Goal: Task Accomplishment & Management: Manage account settings

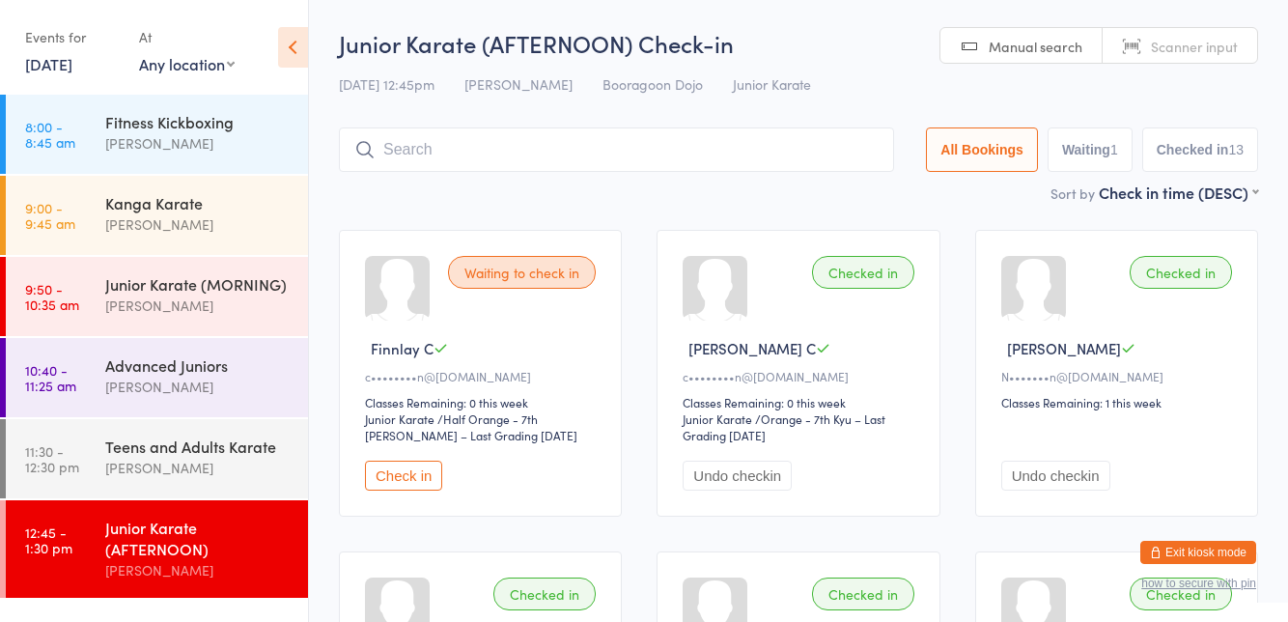
click at [1203, 548] on button "Exit kiosk mode" at bounding box center [1198, 552] width 116 height 23
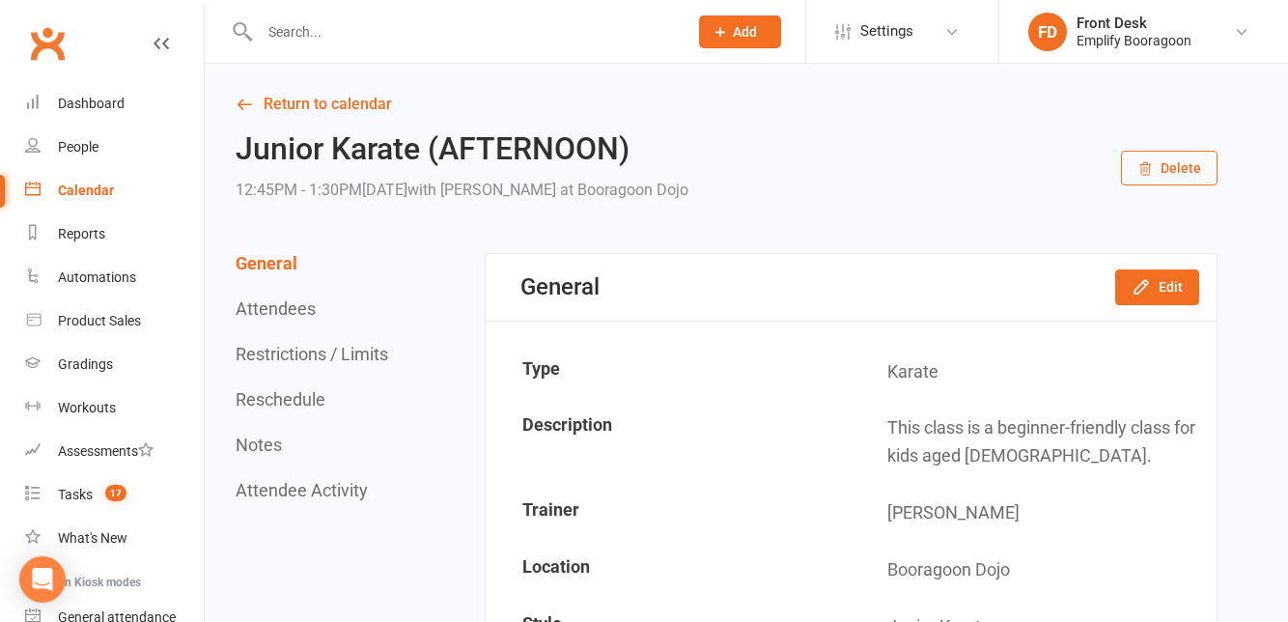
click at [415, 32] on input "text" at bounding box center [464, 31] width 420 height 27
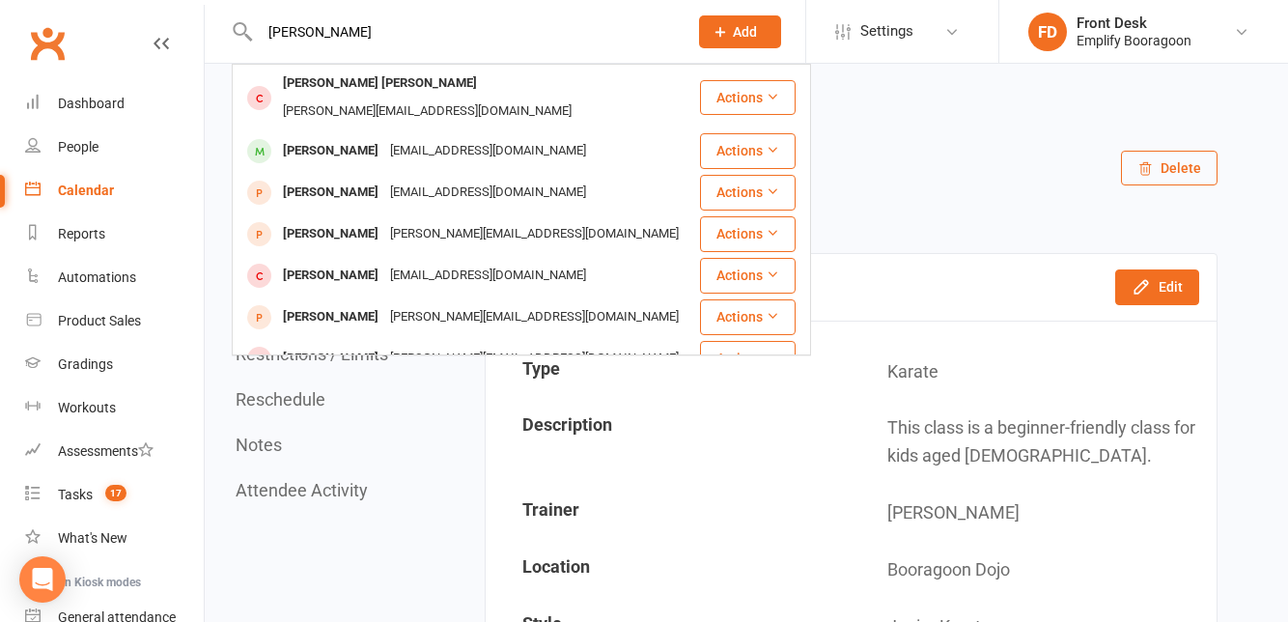
type input "[PERSON_NAME]"
click at [274, 146] on div "[PERSON_NAME] [EMAIL_ADDRESS][DOMAIN_NAME]" at bounding box center [466, 151] width 464 height 40
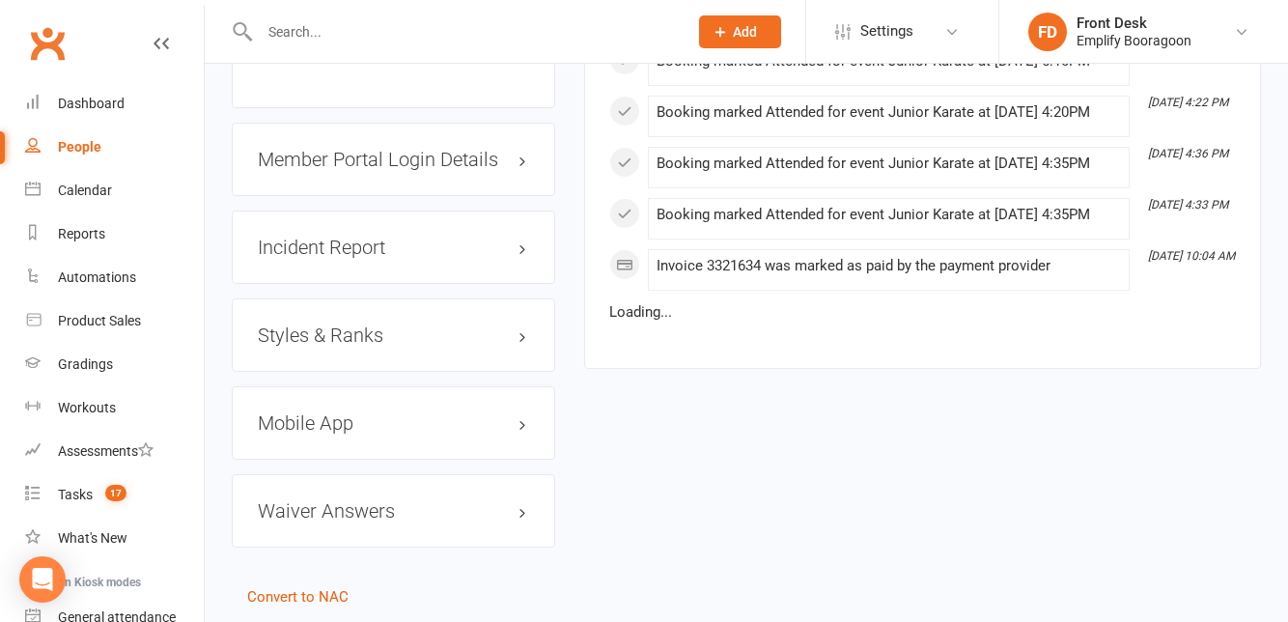
scroll to position [1576, 0]
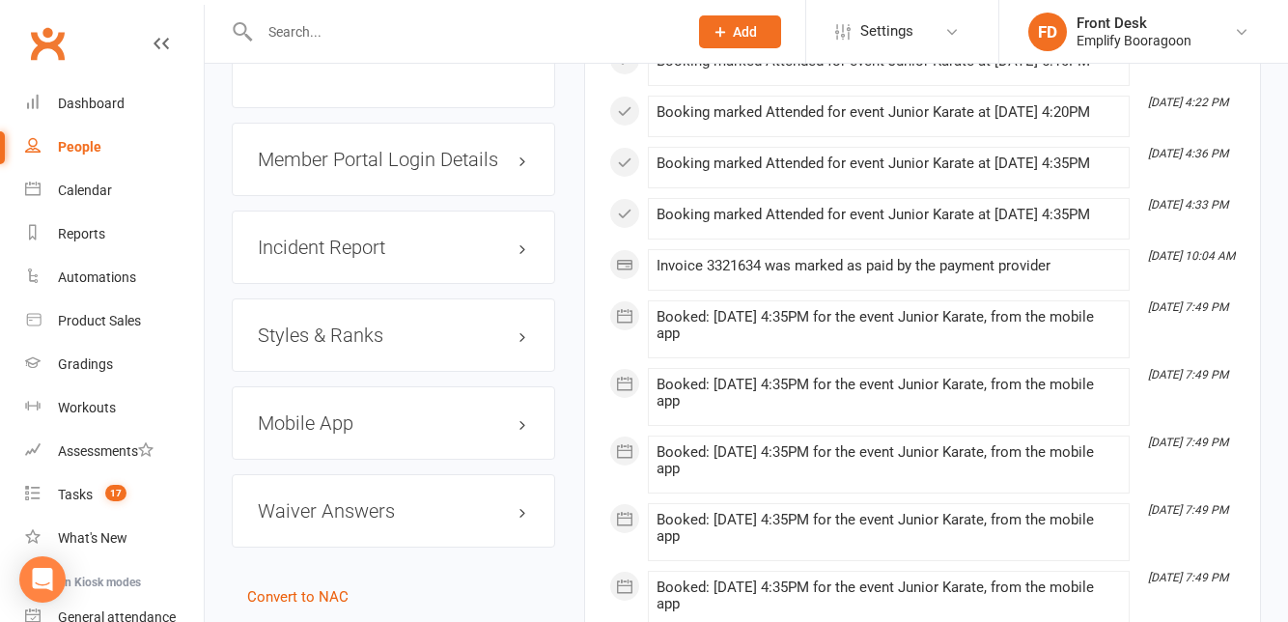
click at [283, 346] on h3 "Styles & Ranks" at bounding box center [393, 334] width 271 height 21
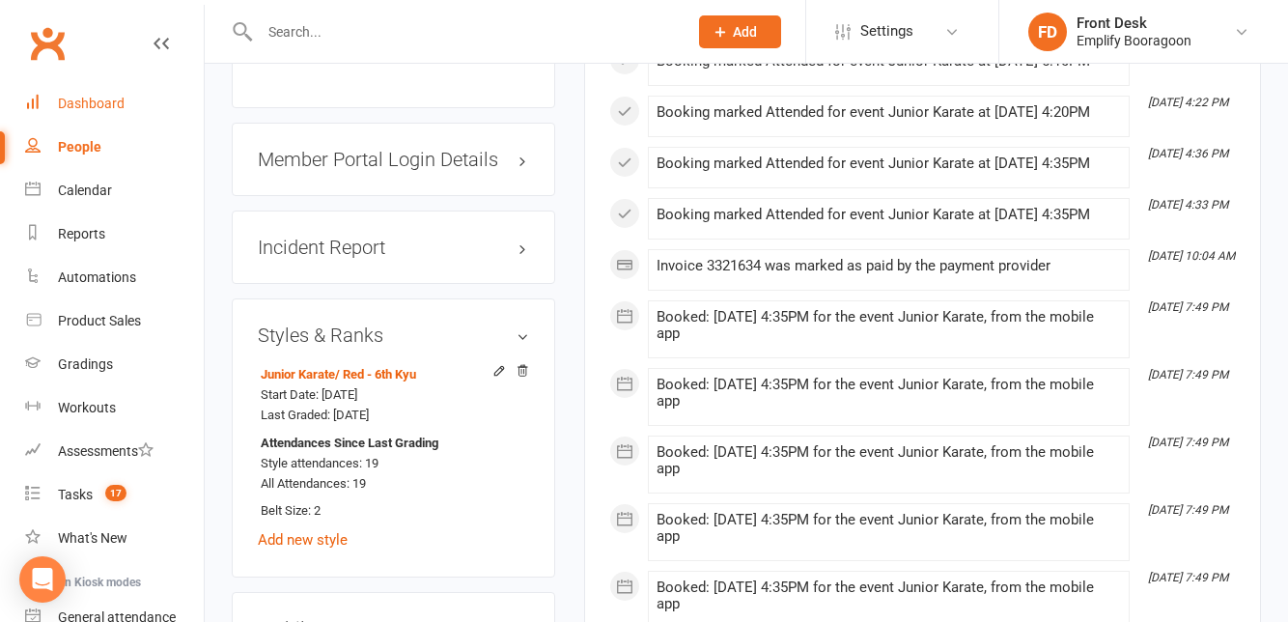
click at [58, 101] on div "Dashboard" at bounding box center [91, 103] width 67 height 15
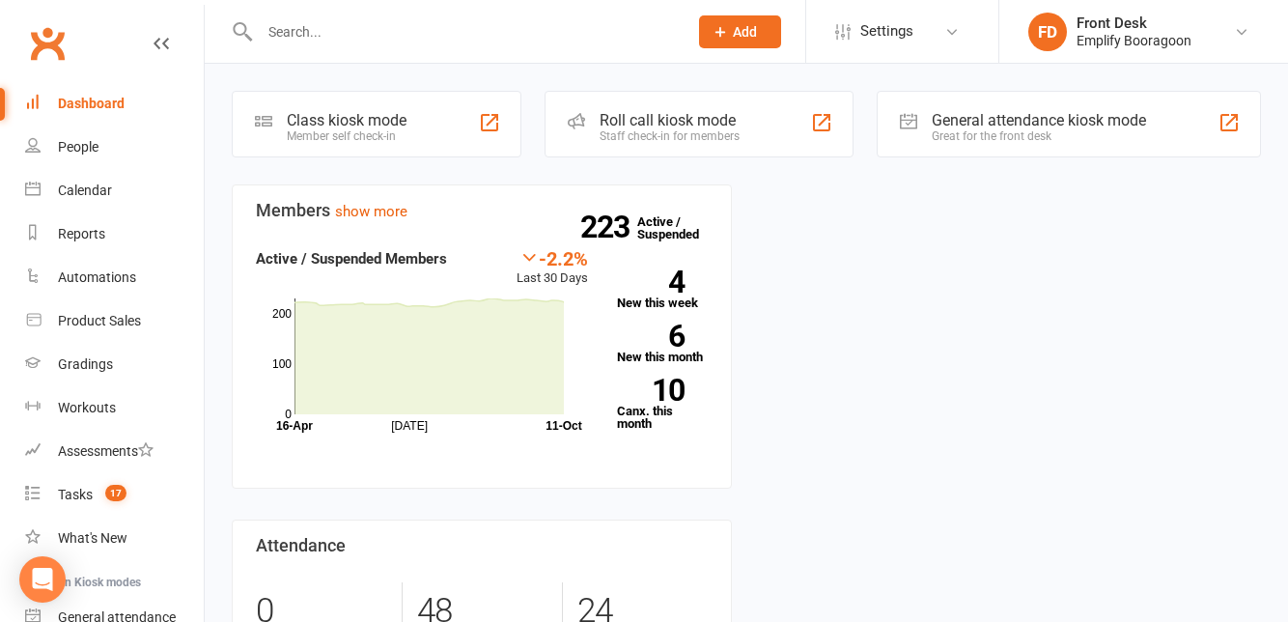
click at [288, 155] on div "Class kiosk mode Member self check-in" at bounding box center [377, 124] width 290 height 67
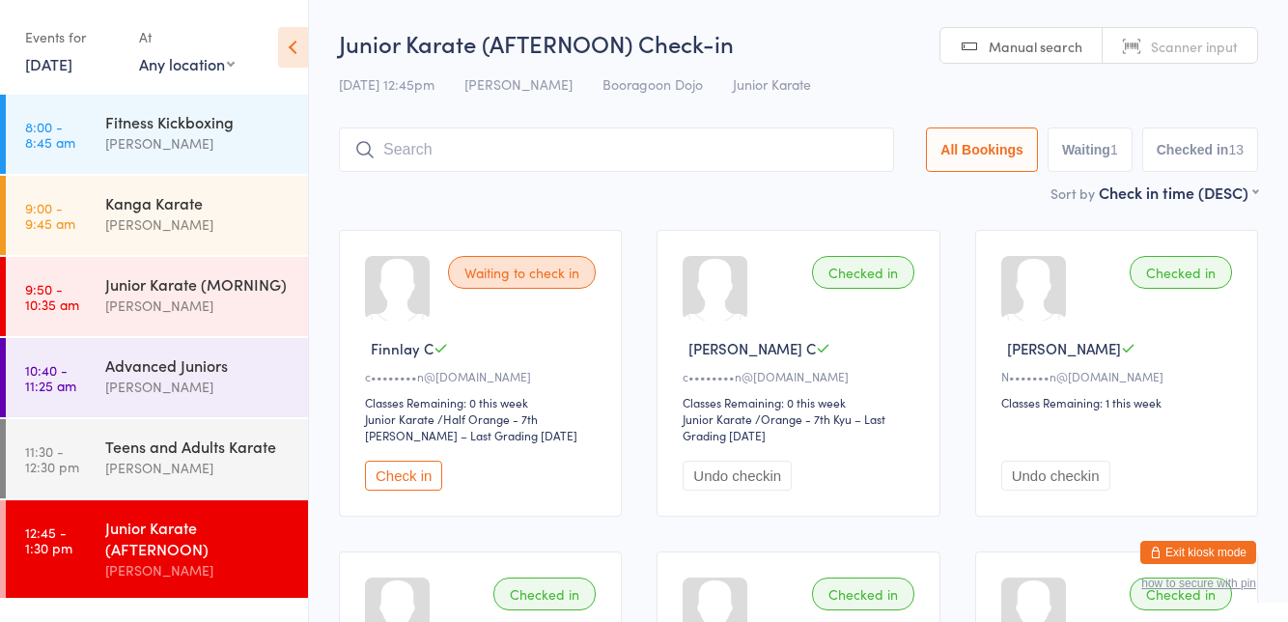
click at [1225, 555] on button "Exit kiosk mode" at bounding box center [1198, 552] width 116 height 23
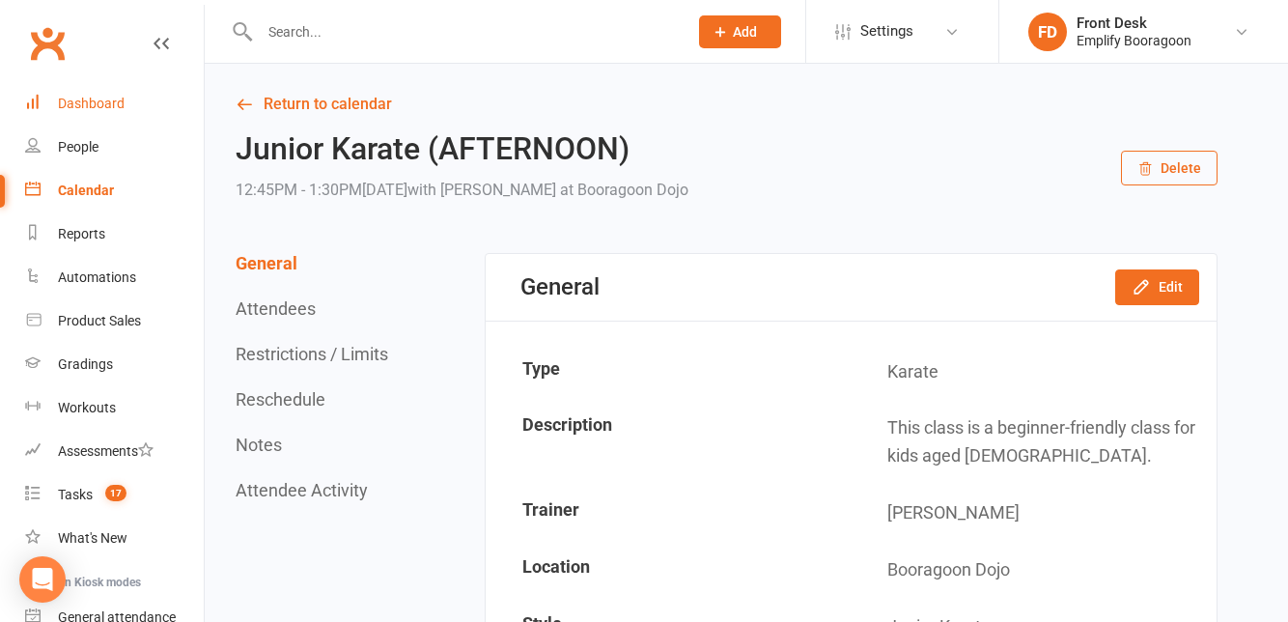
click at [52, 124] on link "Dashboard" at bounding box center [114, 103] width 179 height 43
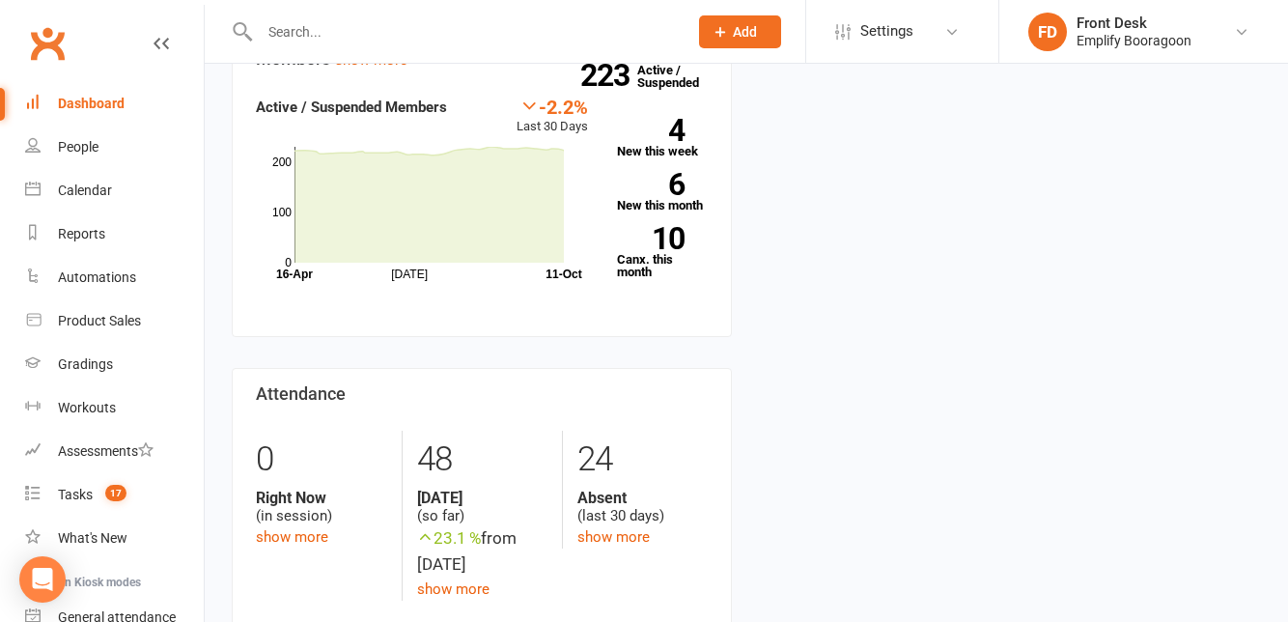
scroll to position [153, 0]
click at [35, 194] on icon at bounding box center [32, 188] width 15 height 15
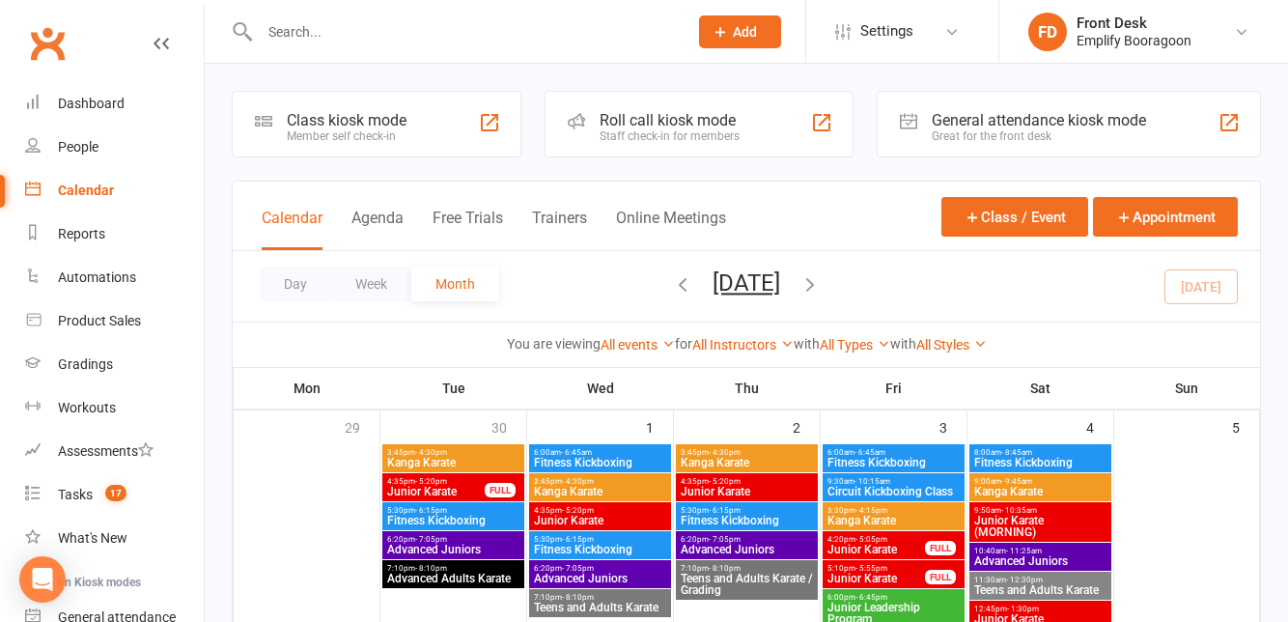
scroll to position [338, 0]
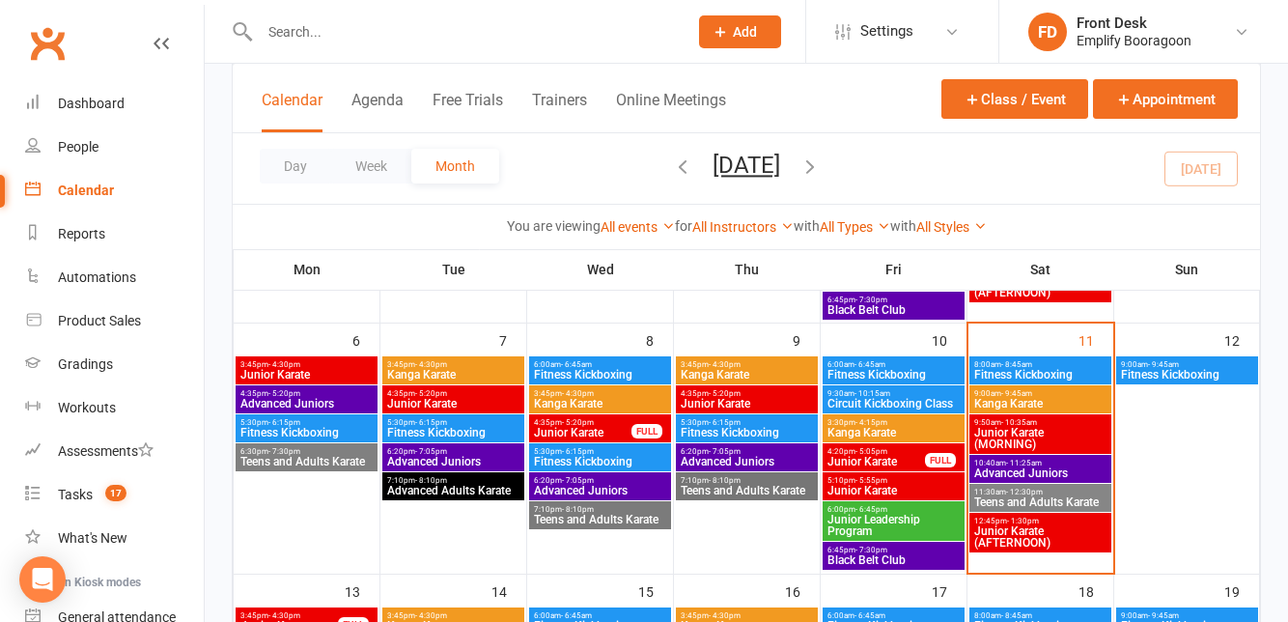
click at [1066, 543] on span "Junior Karate (AFTERNOON)" at bounding box center [1040, 536] width 134 height 23
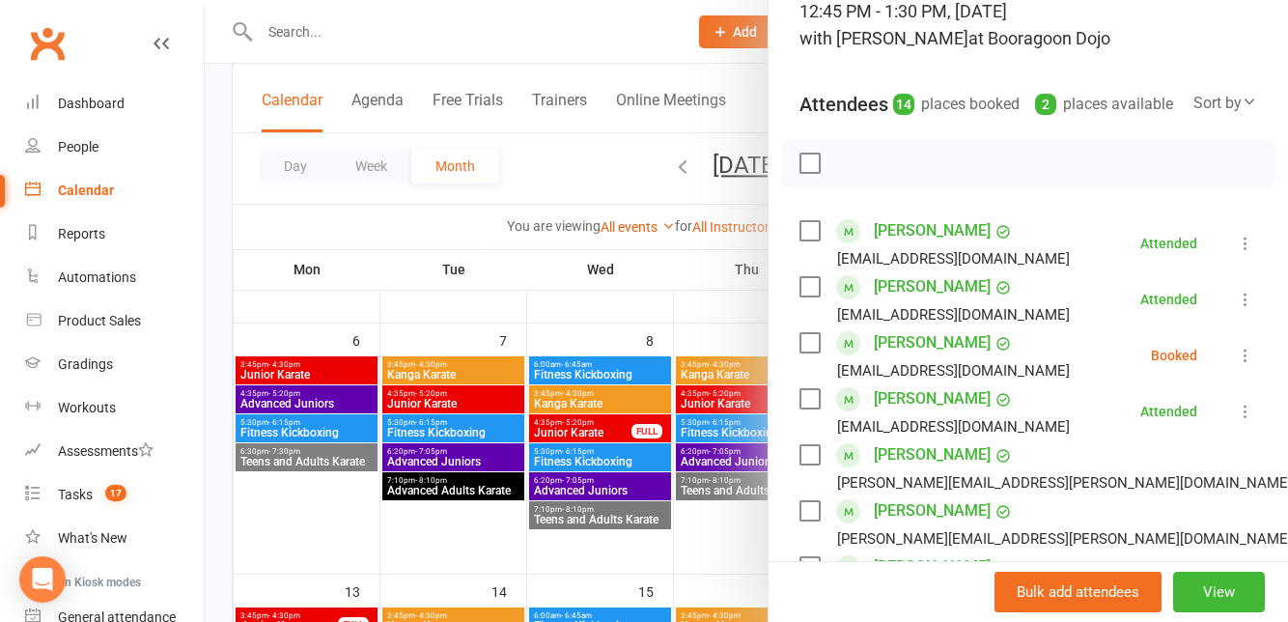
scroll to position [172, 0]
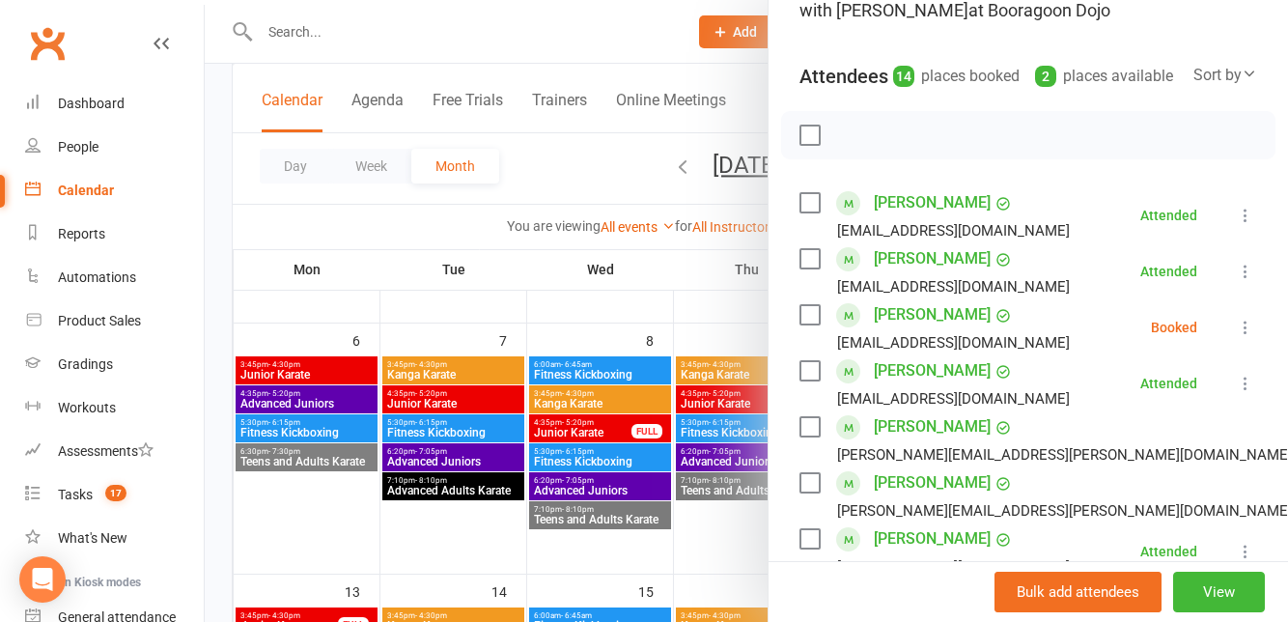
click at [1249, 337] on icon at bounding box center [1245, 327] width 19 height 19
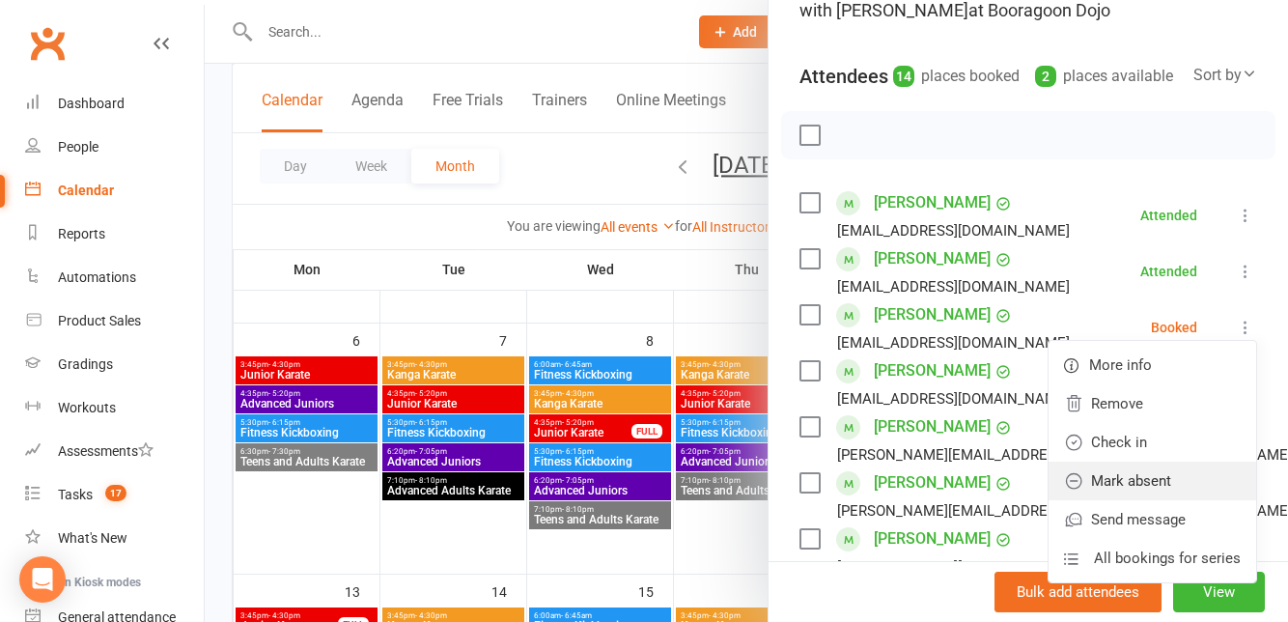
click at [1205, 500] on link "Mark absent" at bounding box center [1152, 480] width 208 height 39
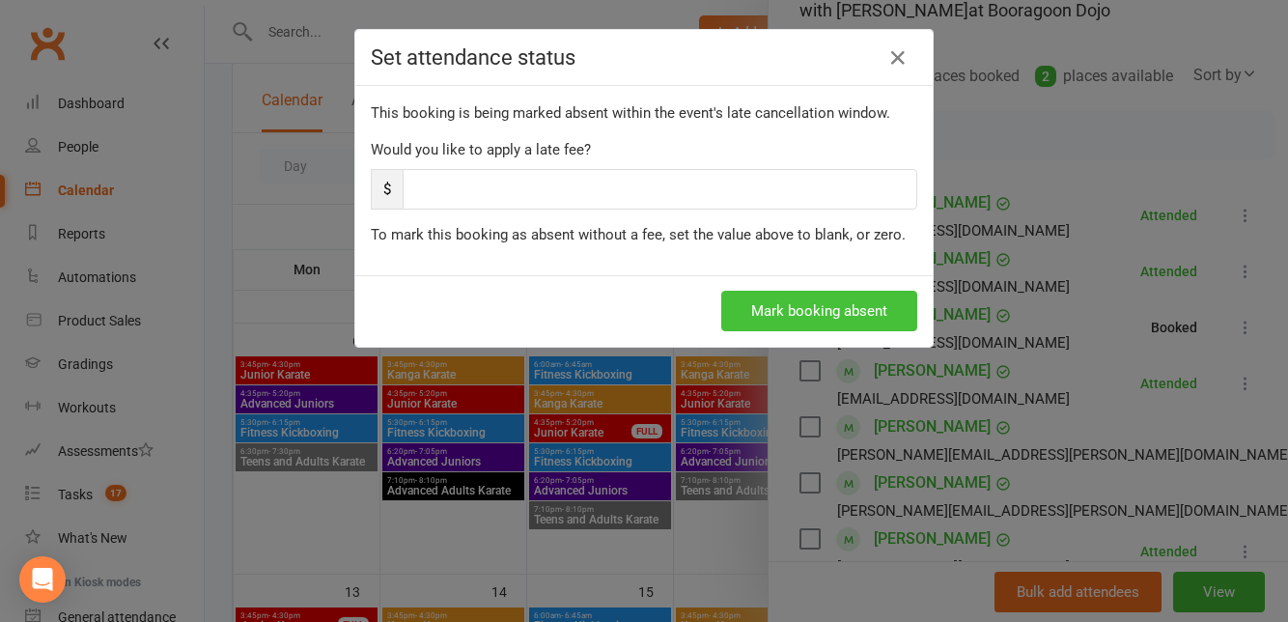
click at [884, 310] on button "Mark booking absent" at bounding box center [819, 311] width 196 height 41
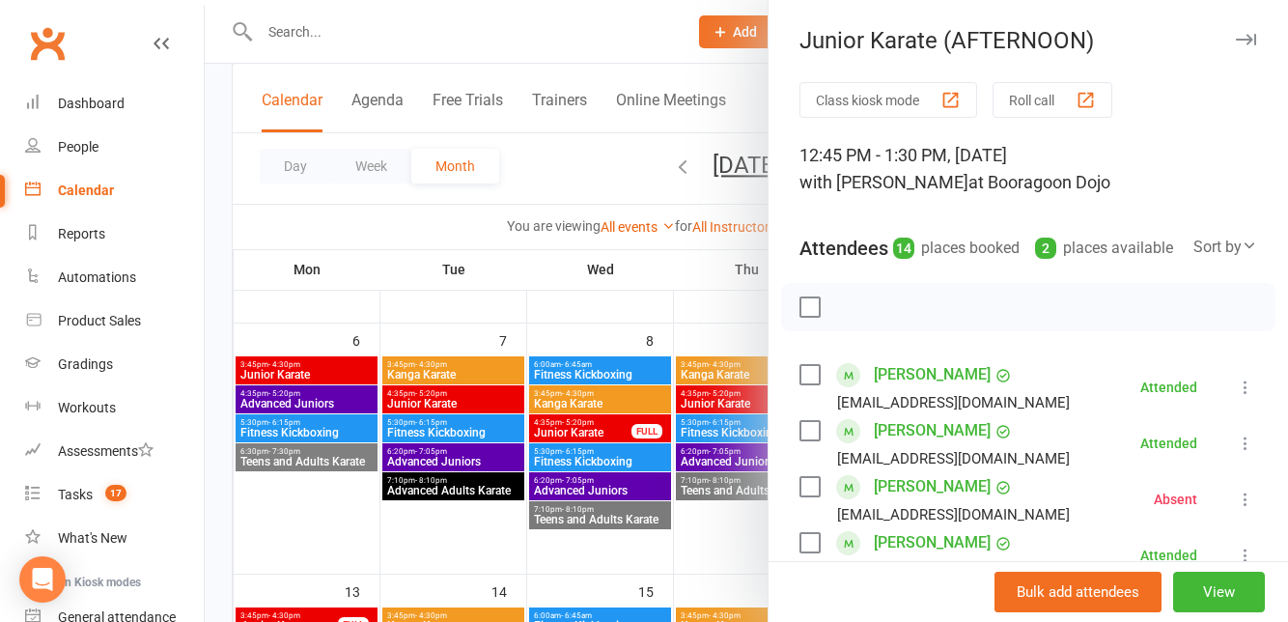
scroll to position [0, 0]
click at [317, 417] on div at bounding box center [746, 311] width 1083 height 622
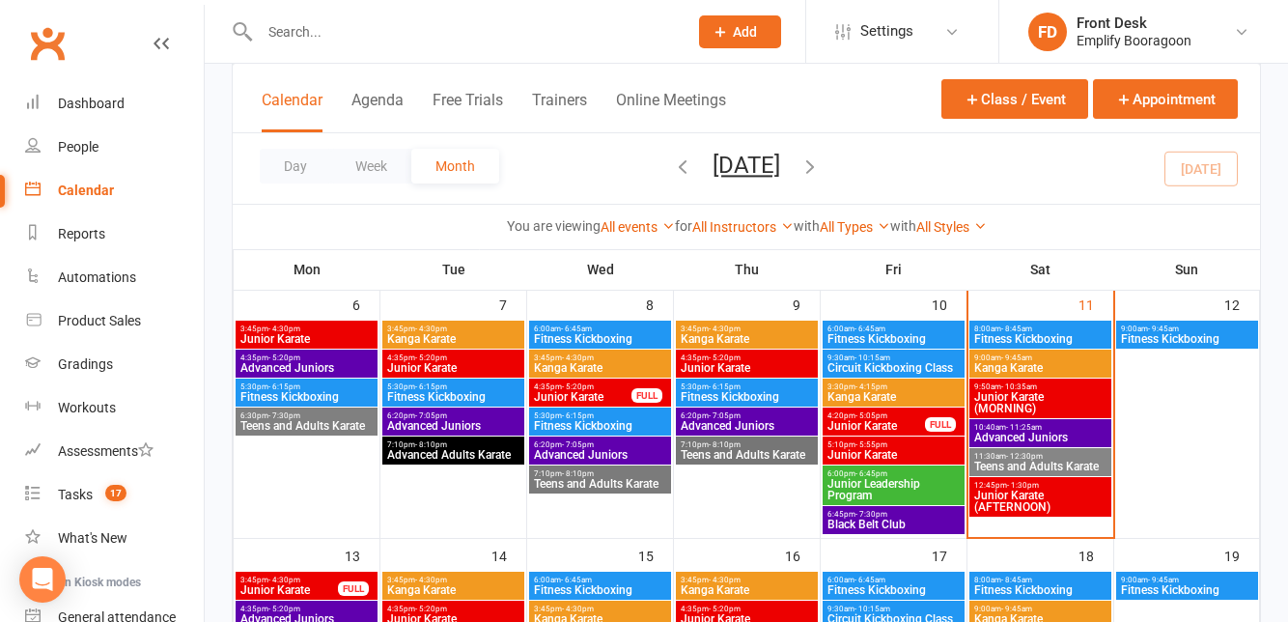
scroll to position [377, 0]
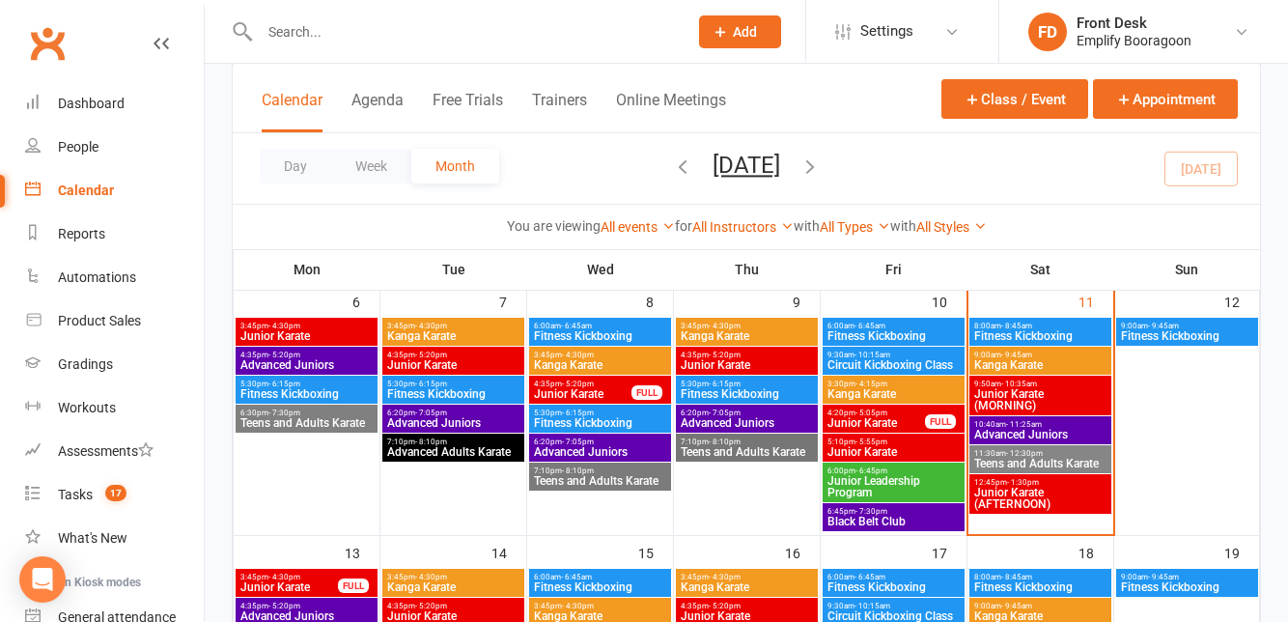
click at [406, 369] on span "Junior Karate" at bounding box center [453, 365] width 134 height 12
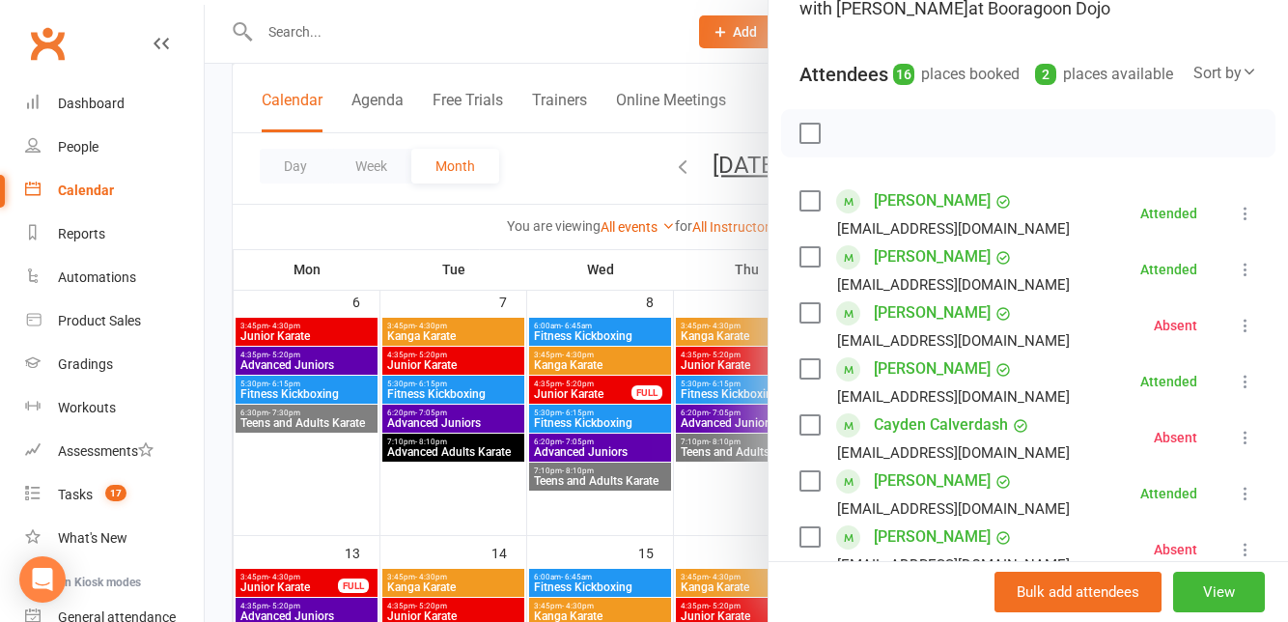
scroll to position [175, 0]
click at [346, 433] on div at bounding box center [746, 311] width 1083 height 622
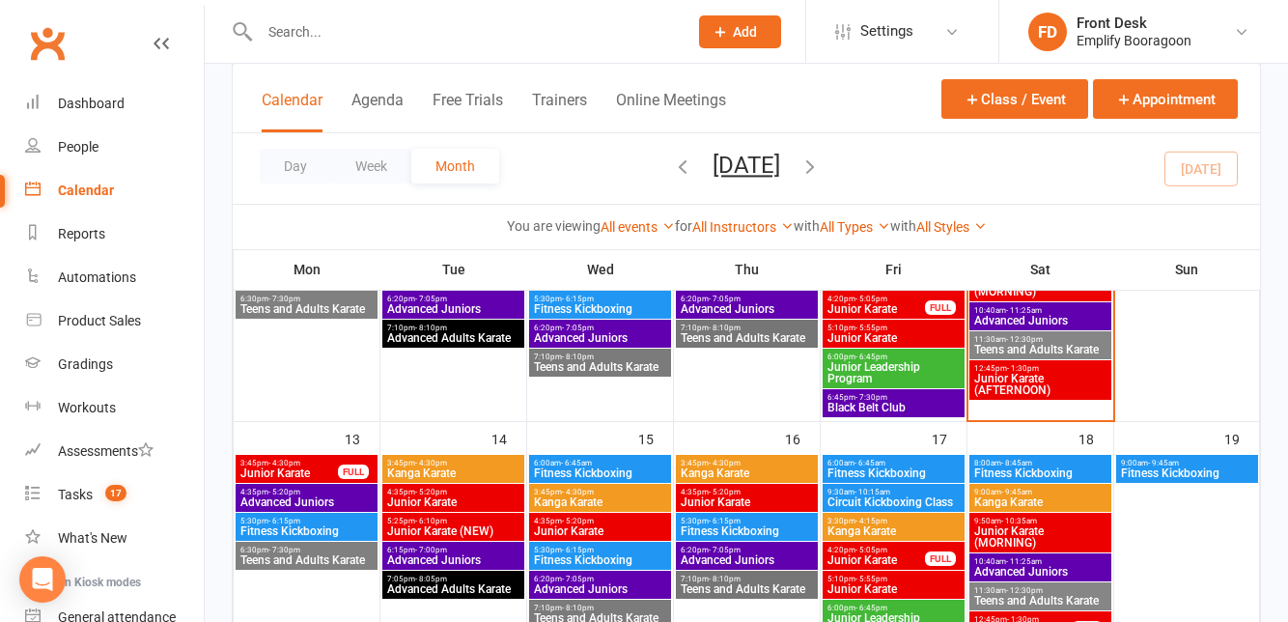
scroll to position [503, 0]
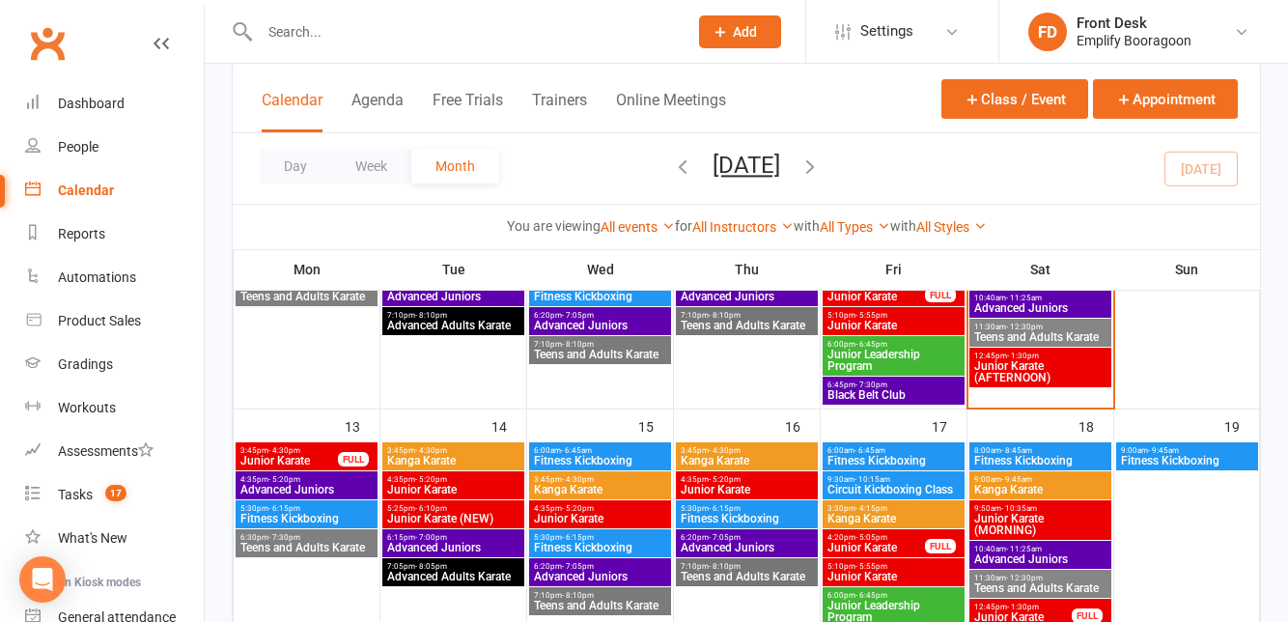
click at [273, 455] on span "Junior Karate" at bounding box center [288, 461] width 99 height 12
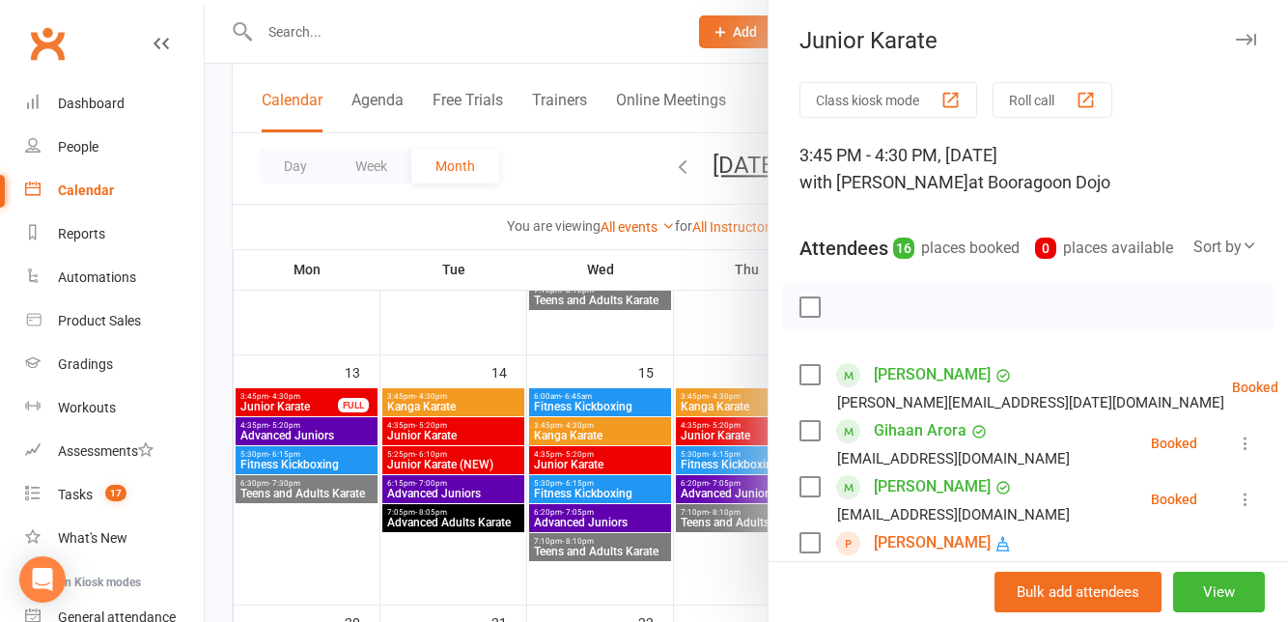
scroll to position [558, 0]
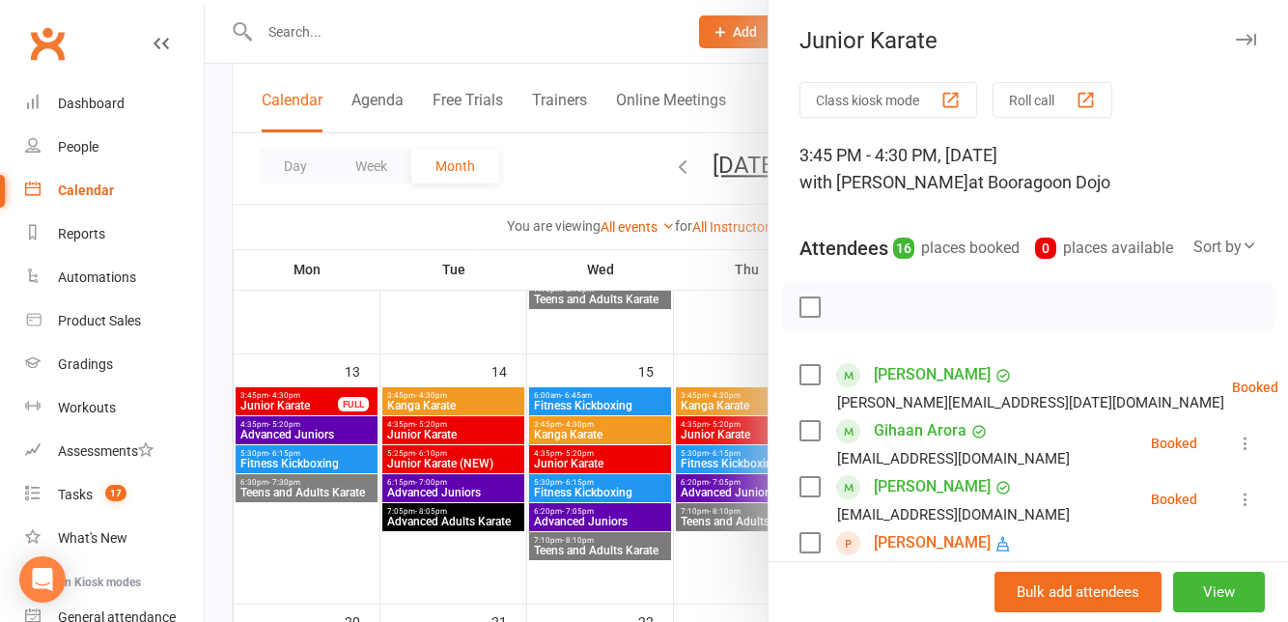
click at [313, 488] on div at bounding box center [746, 311] width 1083 height 622
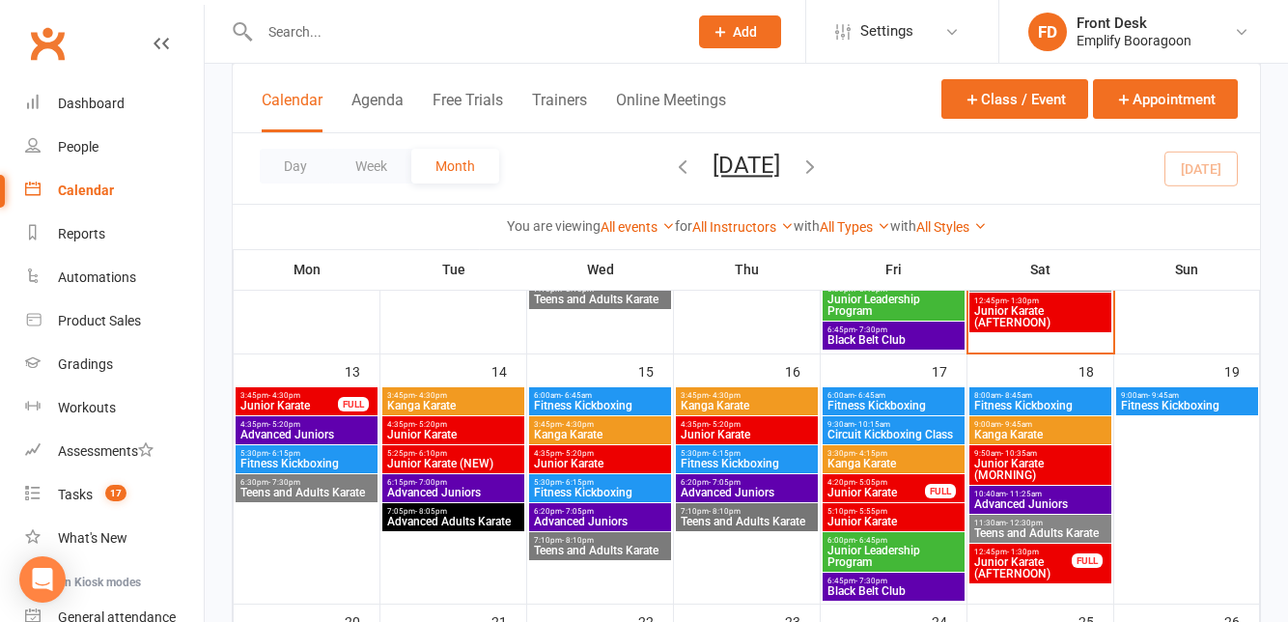
click at [245, 439] on span "Advanced Juniors" at bounding box center [306, 435] width 134 height 12
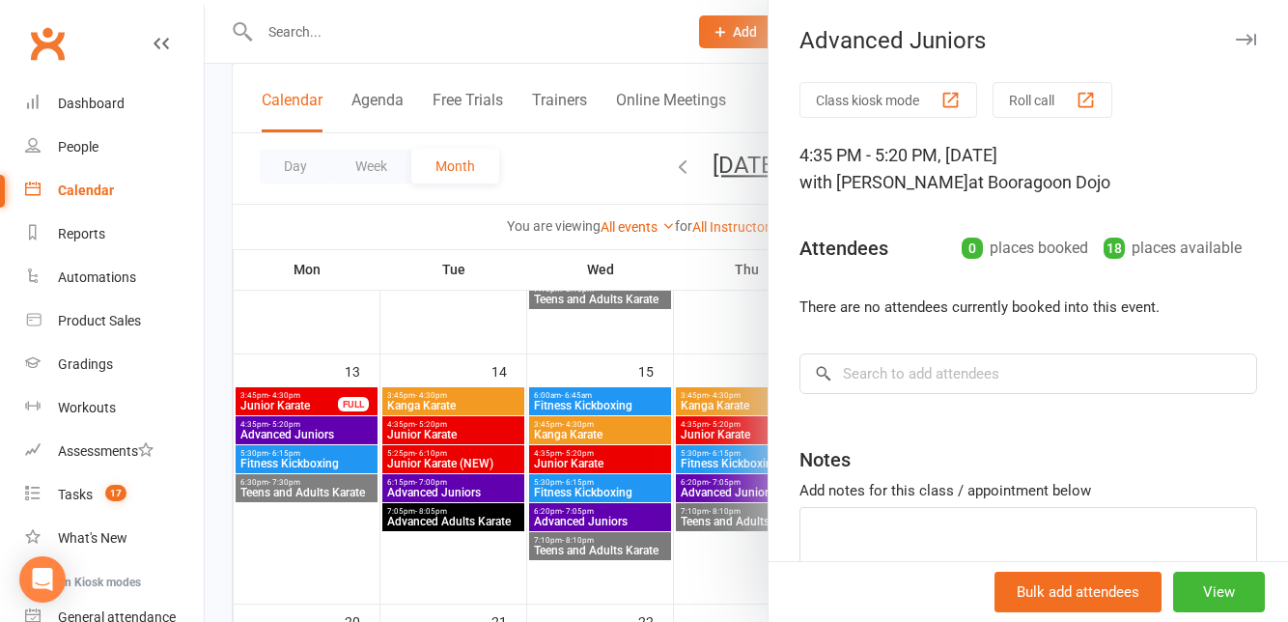
click at [263, 510] on div at bounding box center [746, 311] width 1083 height 622
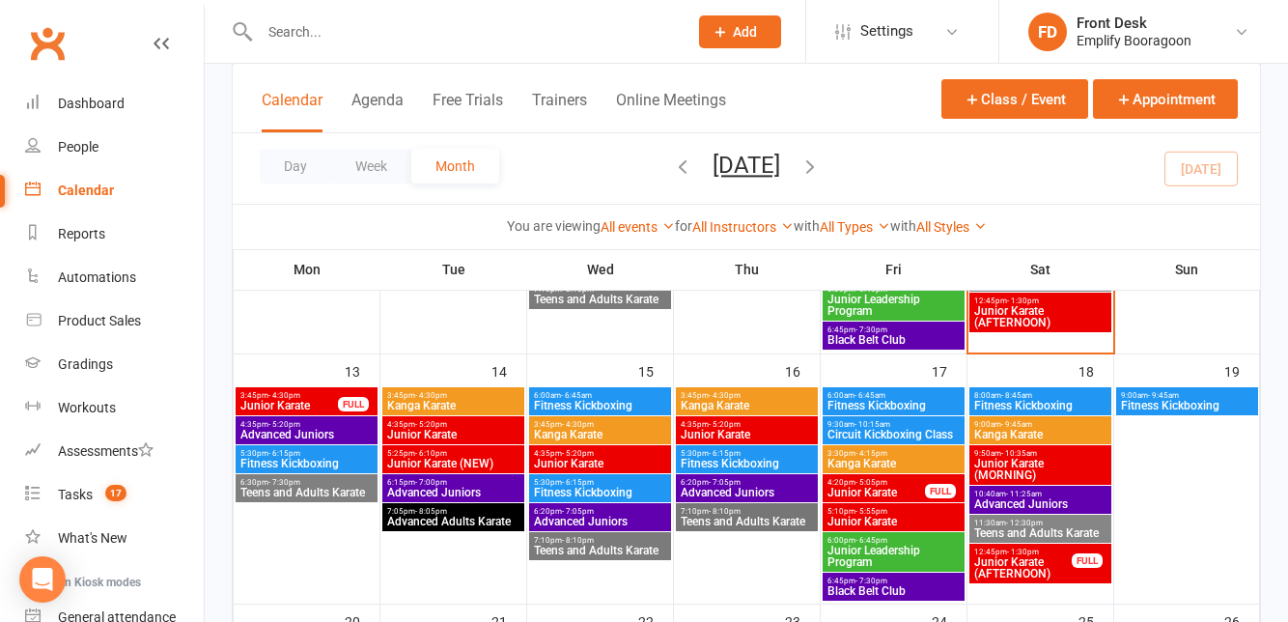
click at [253, 467] on span "Fitness Kickboxing" at bounding box center [306, 464] width 134 height 12
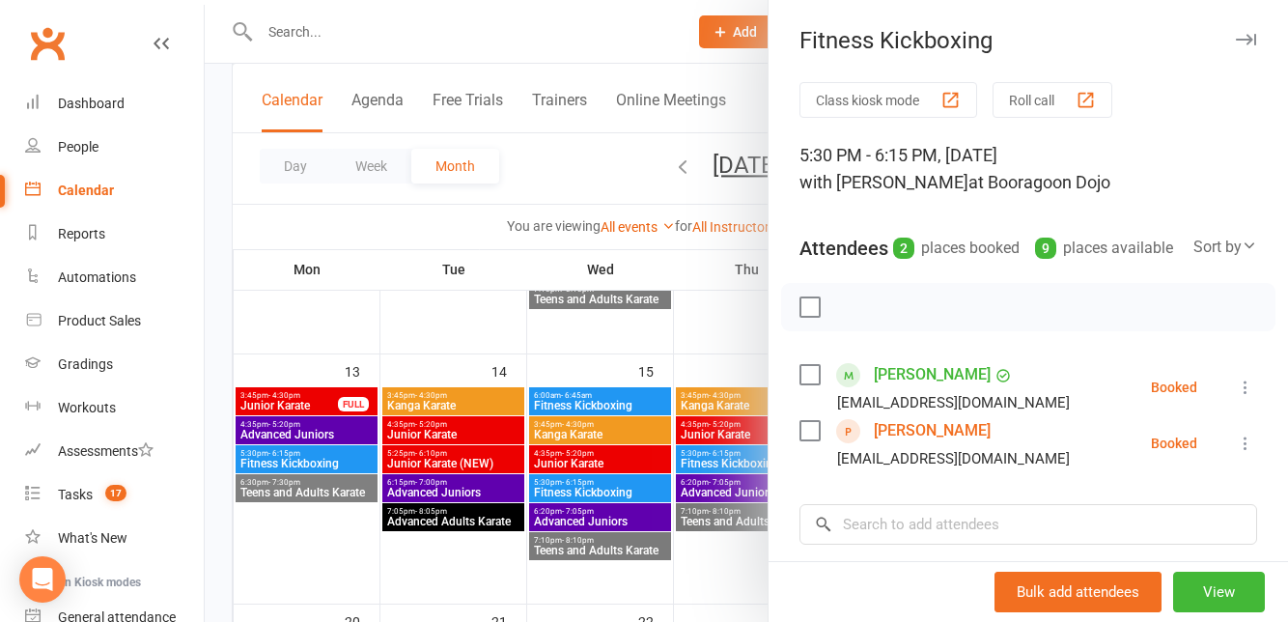
click at [278, 508] on div at bounding box center [746, 311] width 1083 height 622
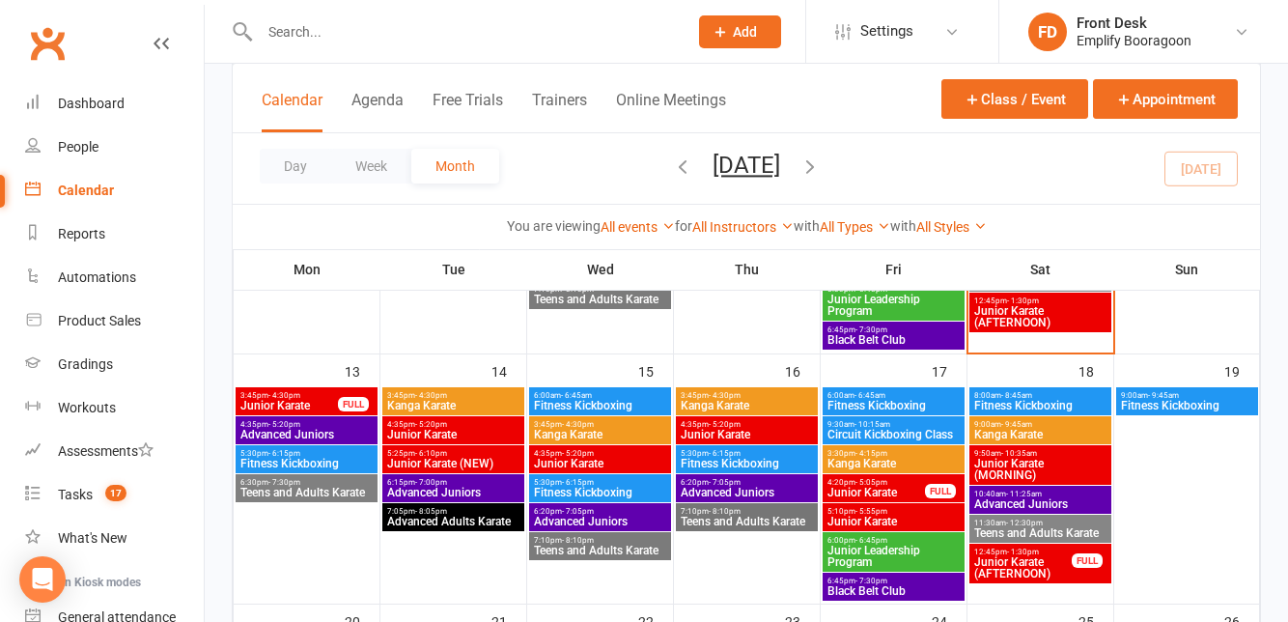
click at [257, 490] on span "Teens and Adults Karate" at bounding box center [306, 493] width 134 height 12
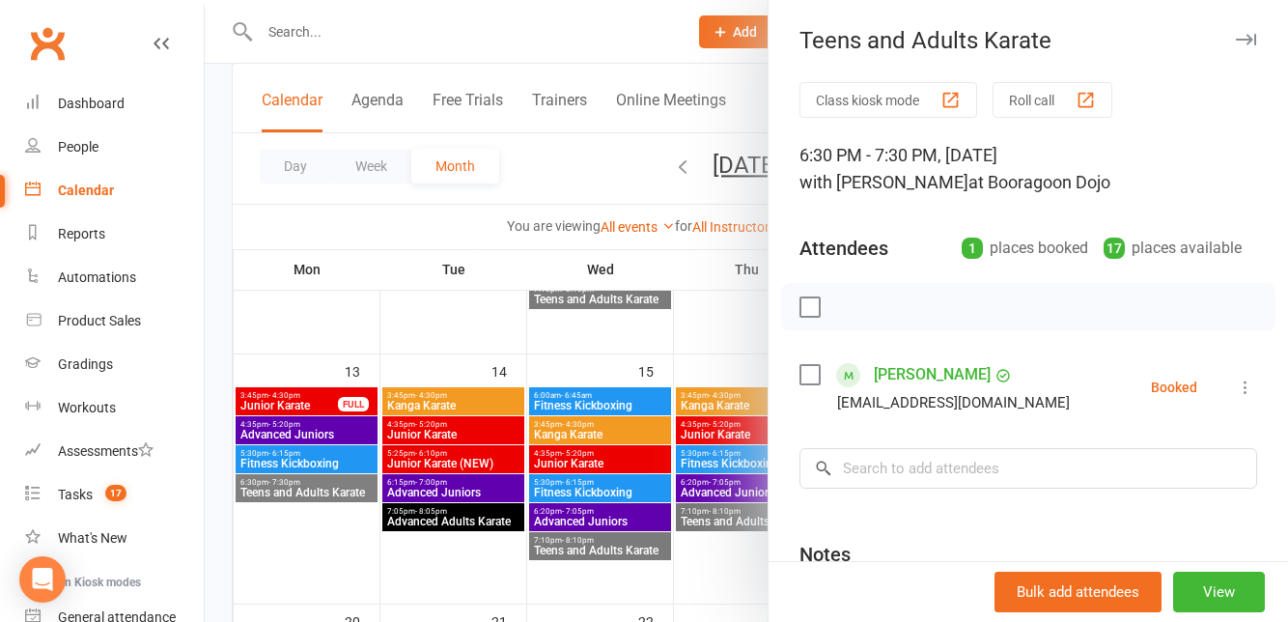
click at [321, 468] on div at bounding box center [746, 311] width 1083 height 622
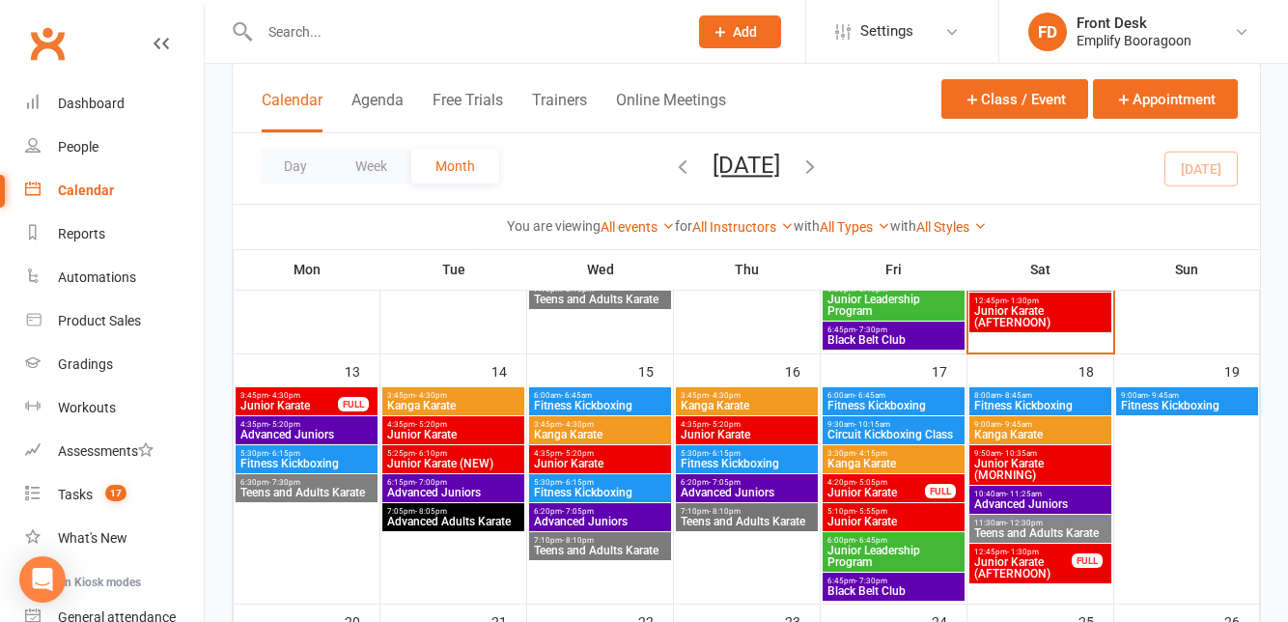
click at [392, 410] on span "Kanga Karate" at bounding box center [453, 406] width 134 height 12
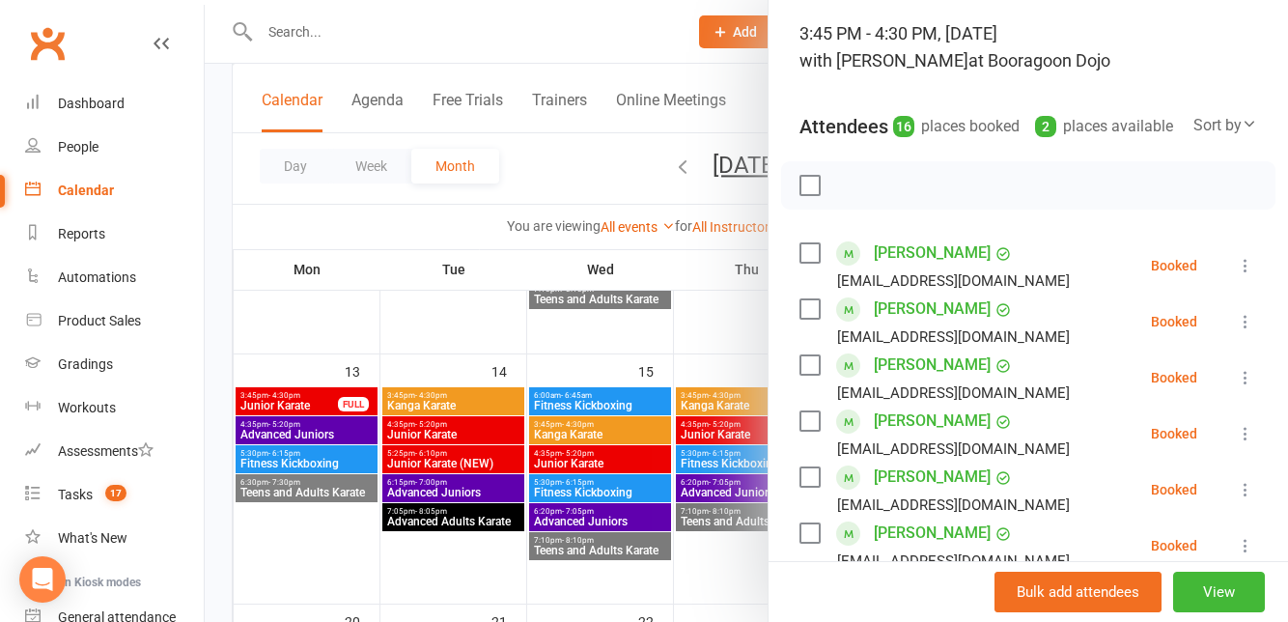
scroll to position [130, 0]
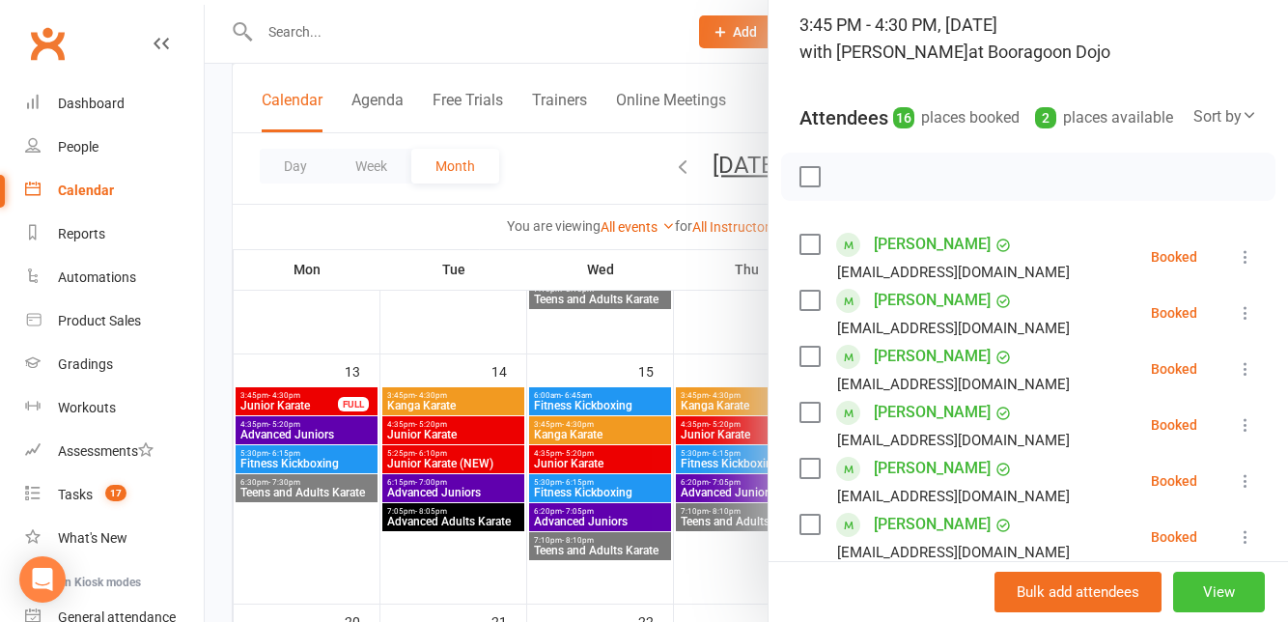
click at [1224, 612] on button "View" at bounding box center [1219, 592] width 92 height 41
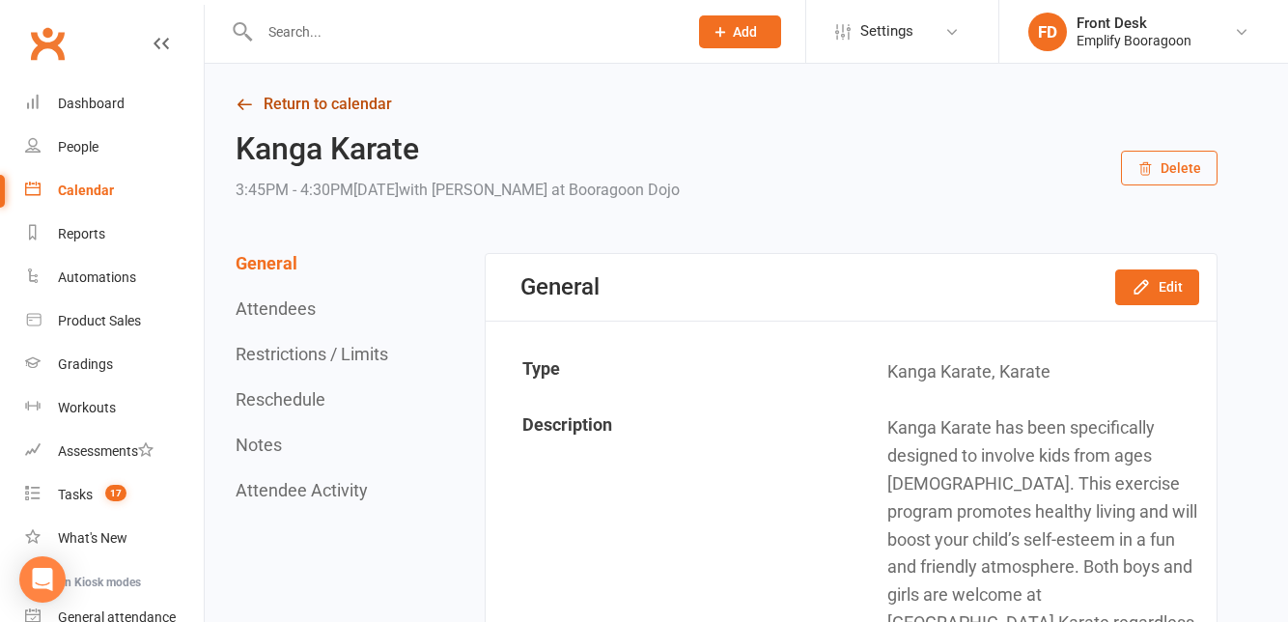
click at [264, 109] on link "Return to calendar" at bounding box center [727, 104] width 982 height 27
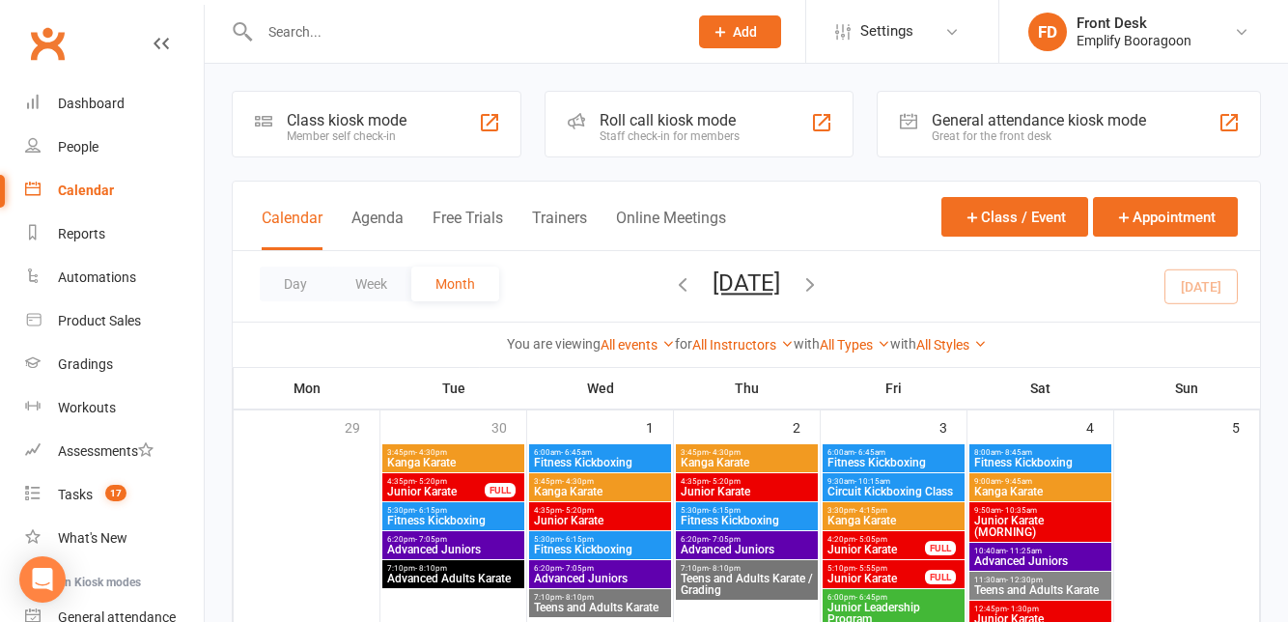
scroll to position [564, 0]
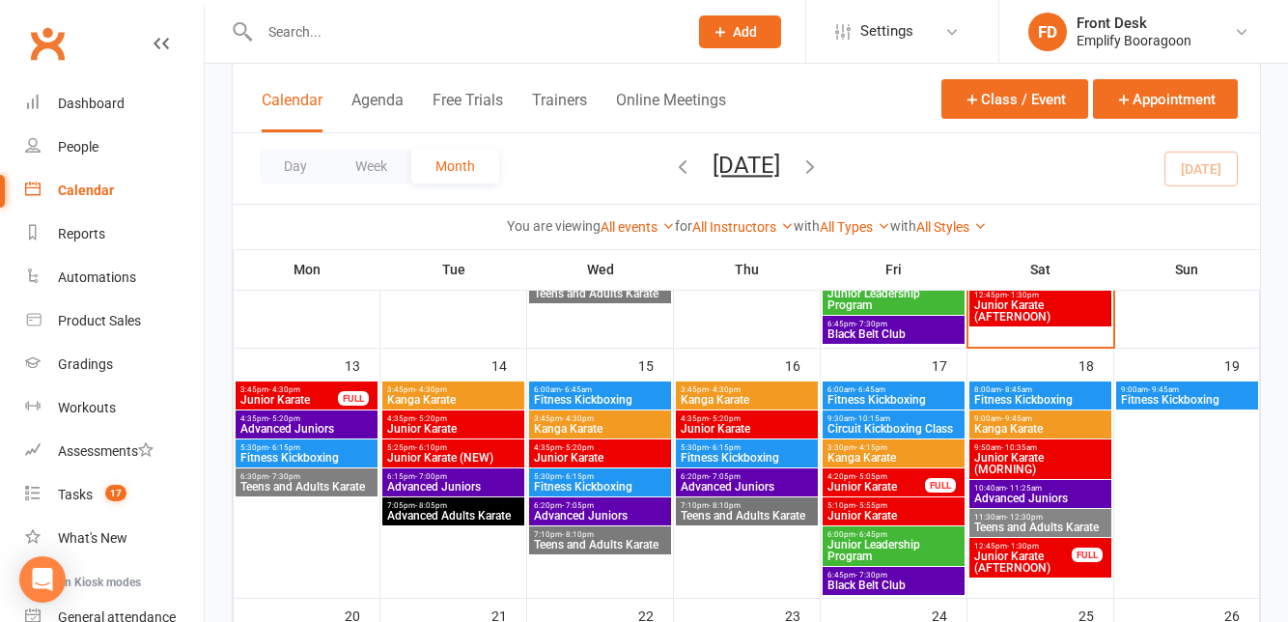
click at [400, 433] on div "4:35pm - 5:20pm Junior Karate" at bounding box center [453, 424] width 142 height 28
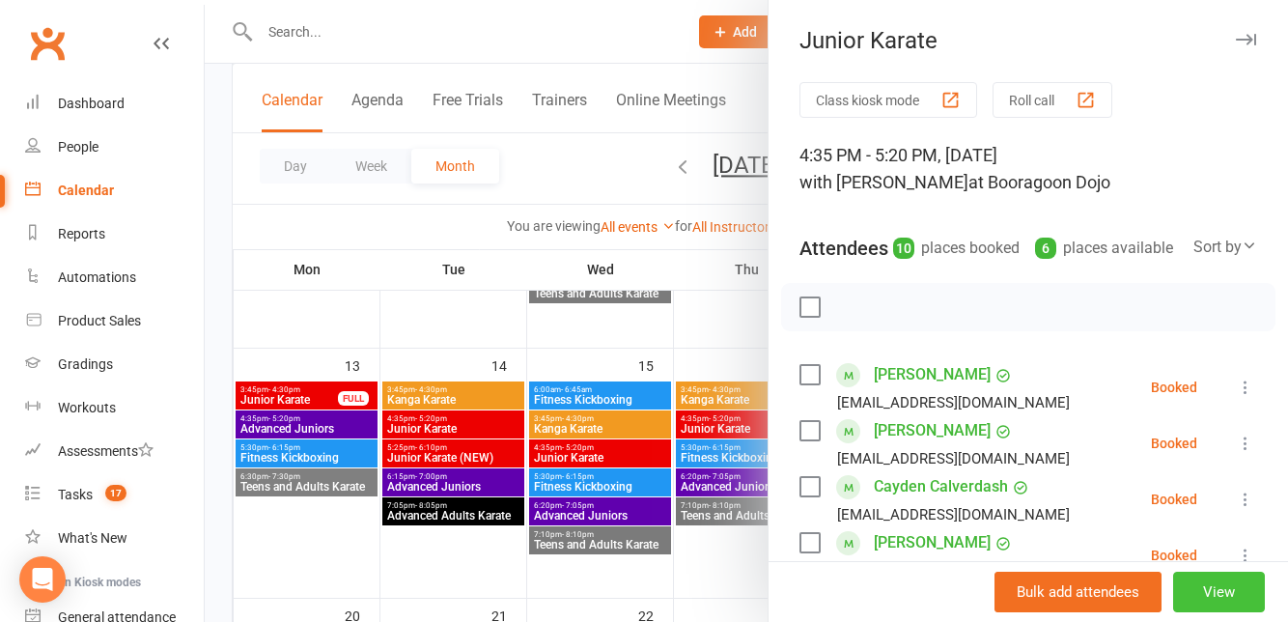
click at [1228, 612] on button "View" at bounding box center [1219, 592] width 92 height 41
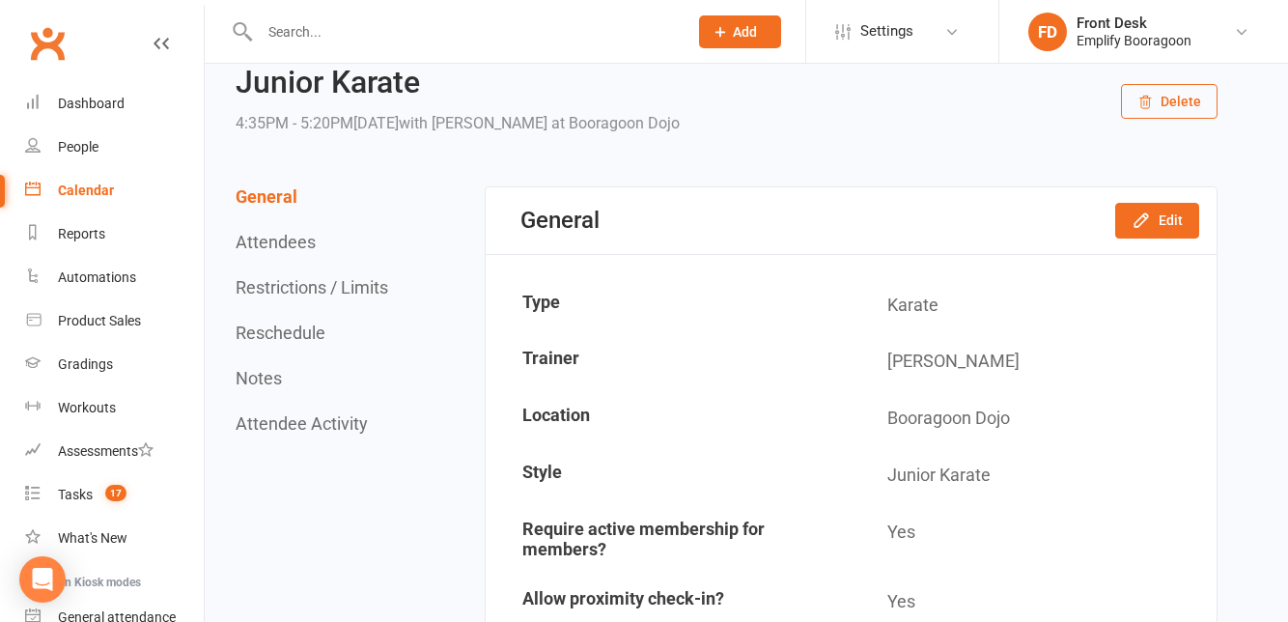
scroll to position [73, 0]
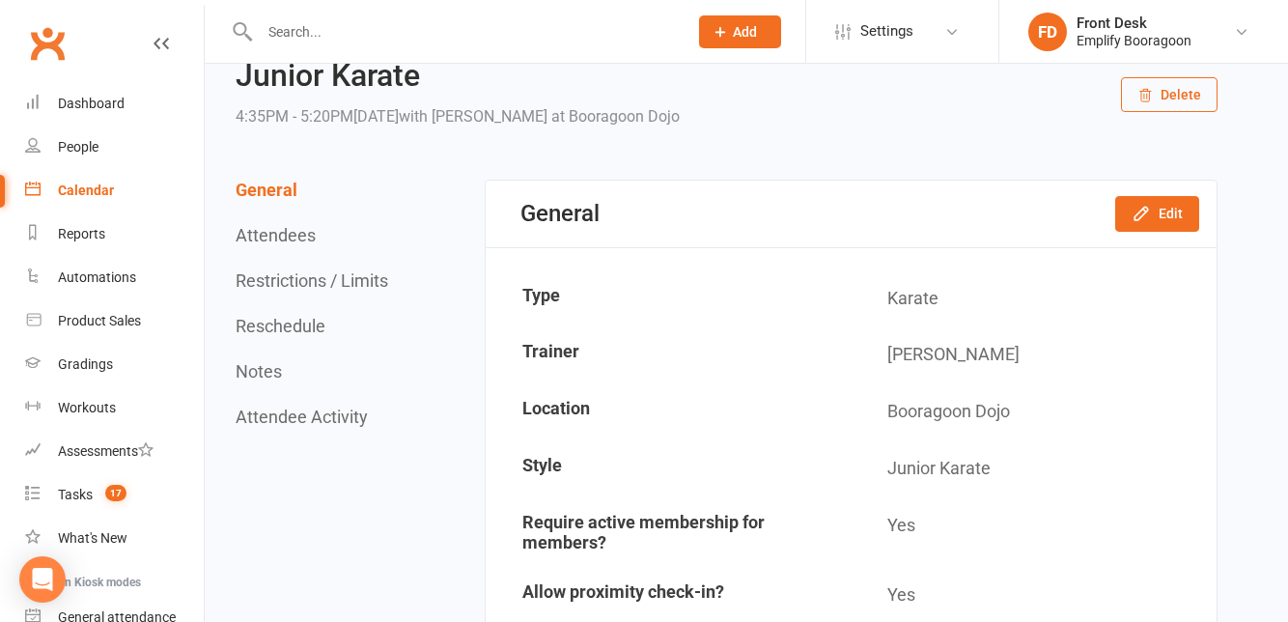
click at [1172, 245] on div "General Edit" at bounding box center [851, 214] width 731 height 67
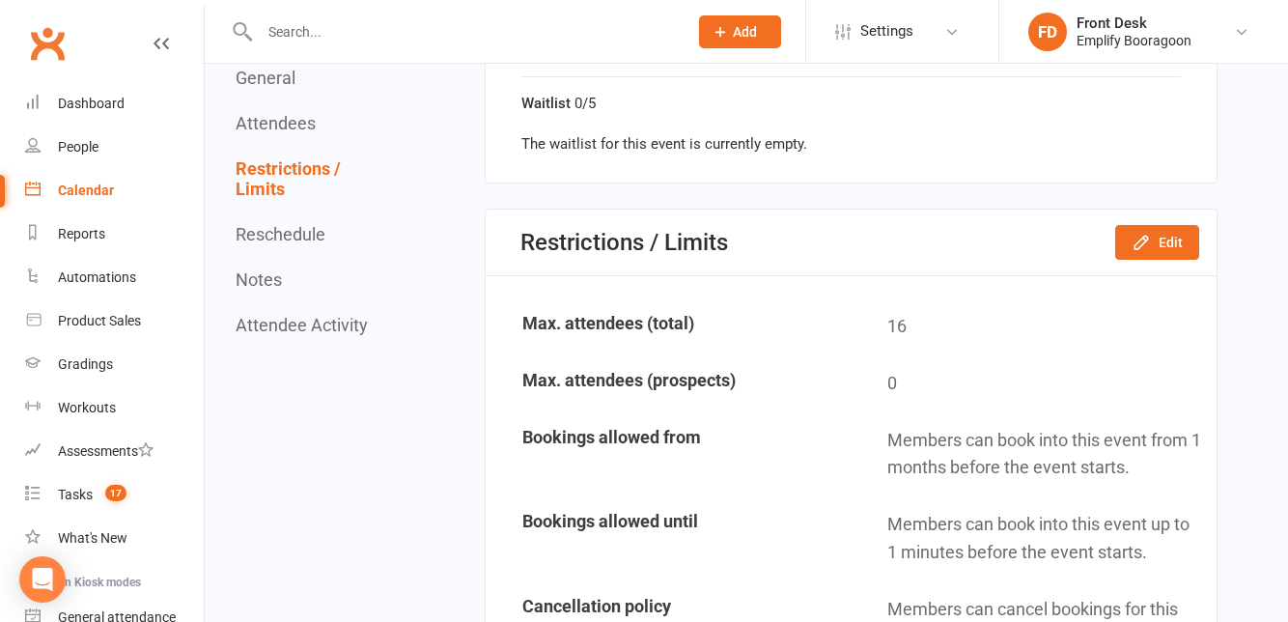
scroll to position [1763, 0]
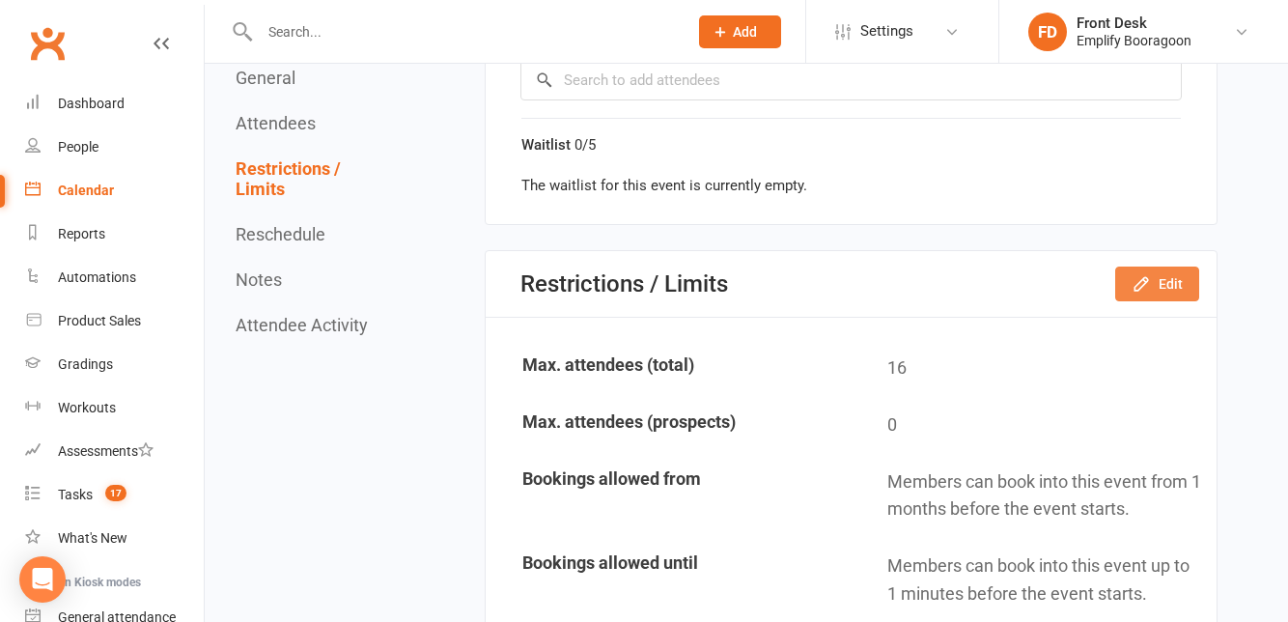
click at [1168, 294] on button "Edit" at bounding box center [1157, 283] width 84 height 35
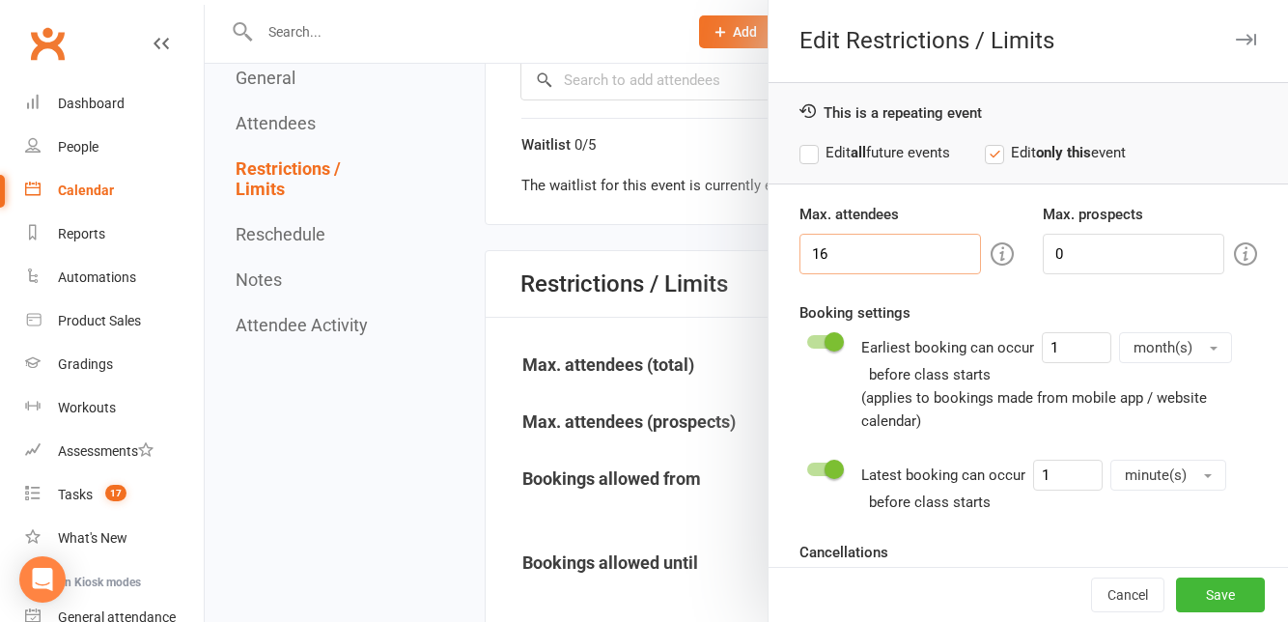
click at [905, 263] on input "16" at bounding box center [890, 254] width 182 height 41
type input "14"
click at [801, 186] on edit-type-selector "This is a repeating event Edit all future events Edit only this event" at bounding box center [1028, 142] width 519 height 121
click at [819, 160] on label "Edit all future events" at bounding box center [874, 152] width 151 height 23
click at [1227, 599] on button "Save" at bounding box center [1220, 594] width 89 height 35
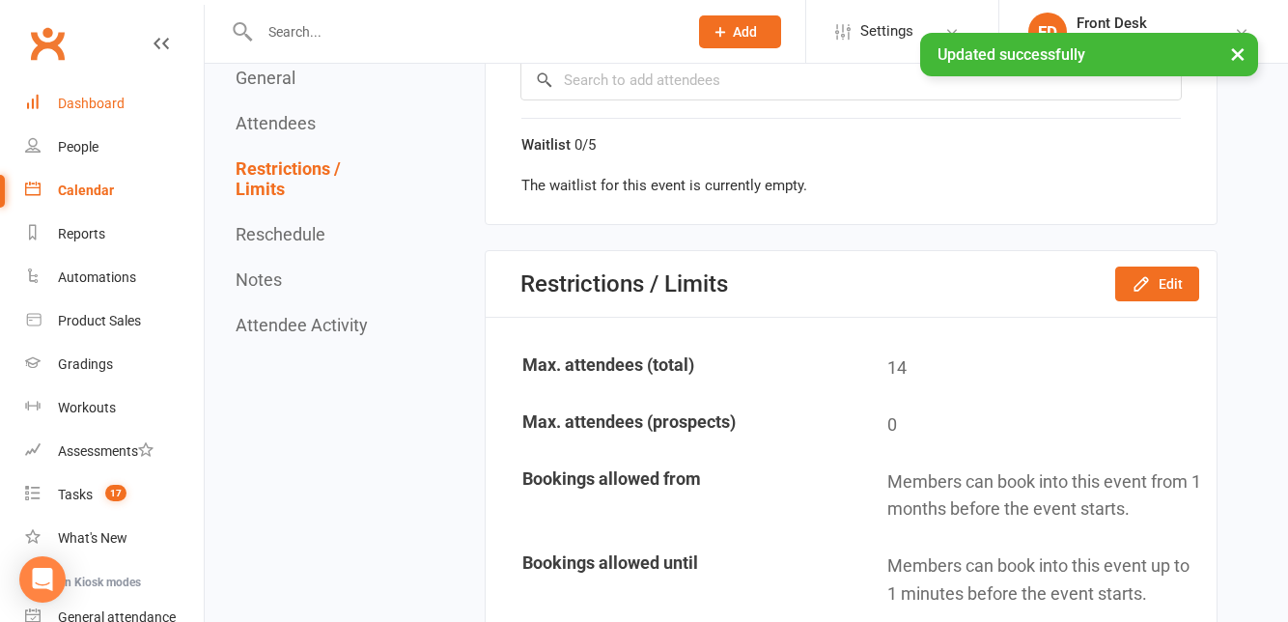
click at [47, 120] on link "Dashboard" at bounding box center [114, 103] width 179 height 43
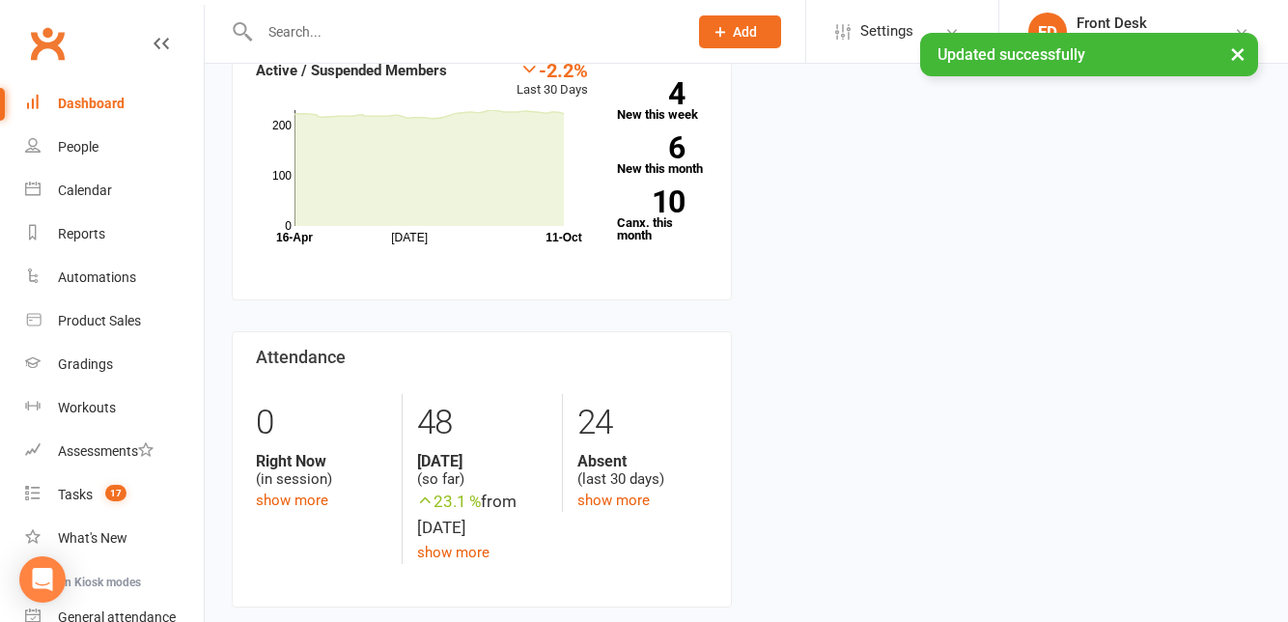
scroll to position [199, 0]
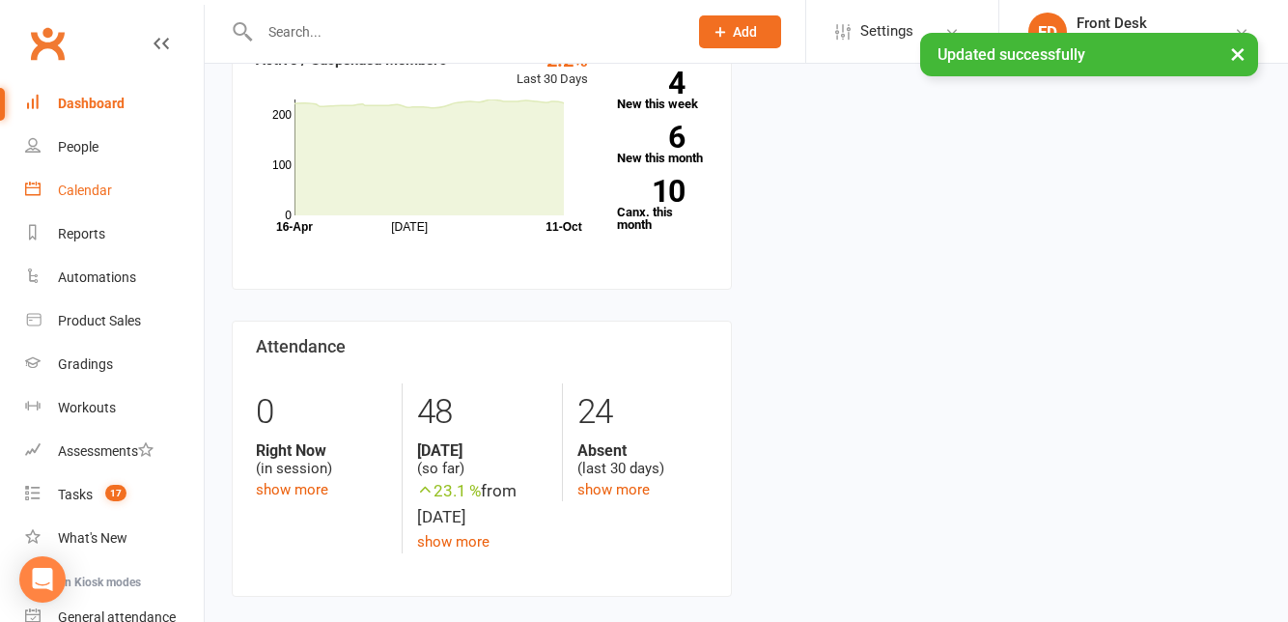
click at [56, 201] on link "Calendar" at bounding box center [114, 190] width 179 height 43
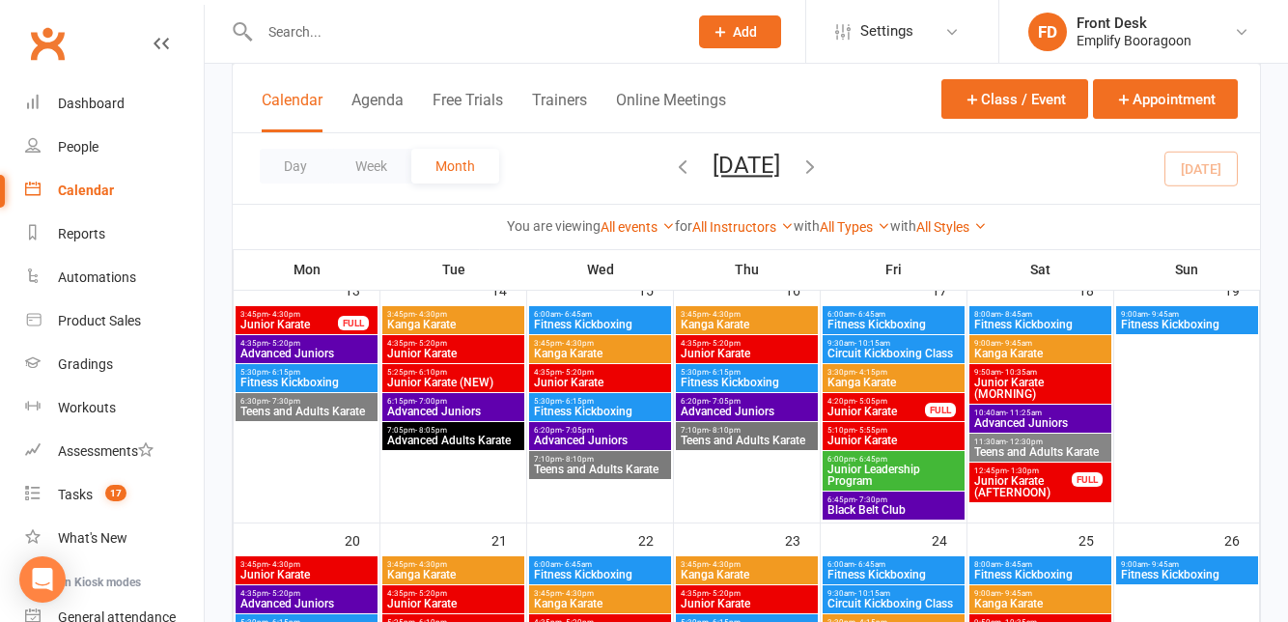
scroll to position [644, 0]
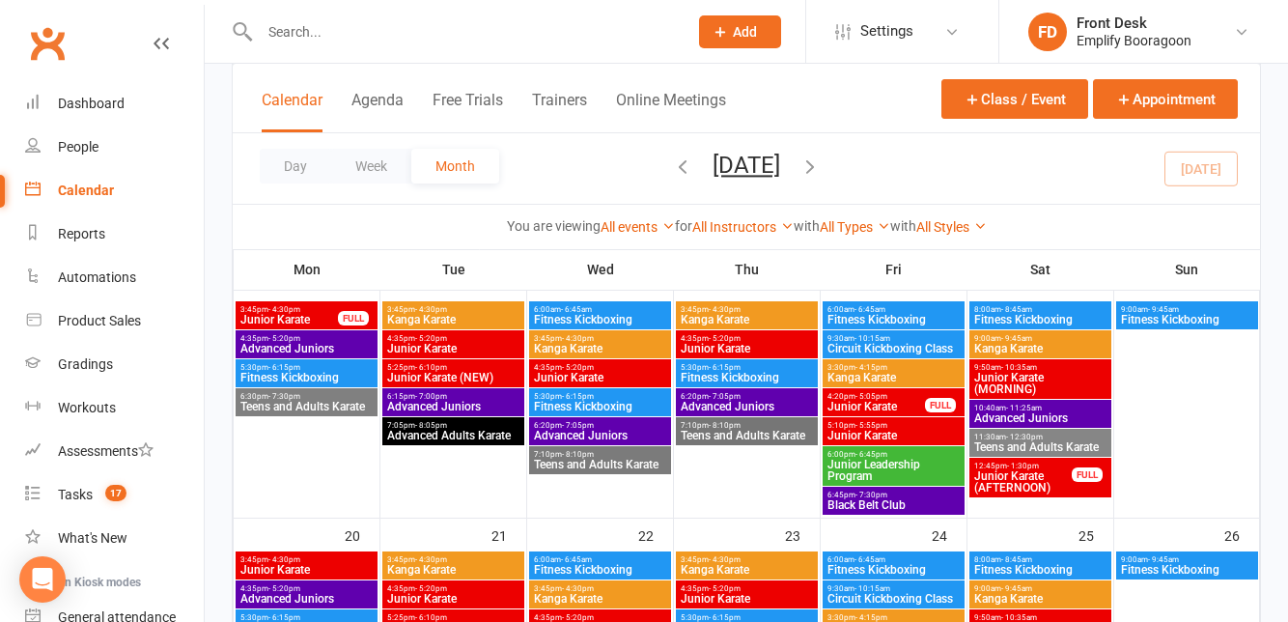
click at [402, 351] on span "Junior Karate" at bounding box center [453, 349] width 134 height 12
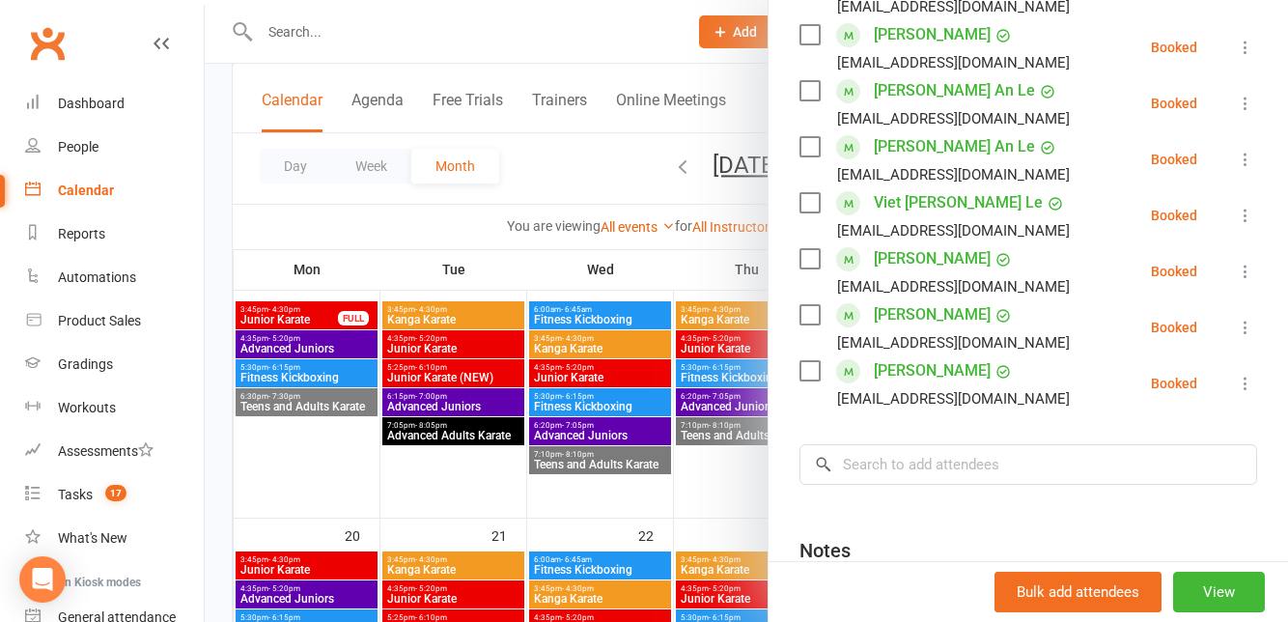
scroll to position [510, 0]
click at [358, 400] on div at bounding box center [746, 311] width 1083 height 622
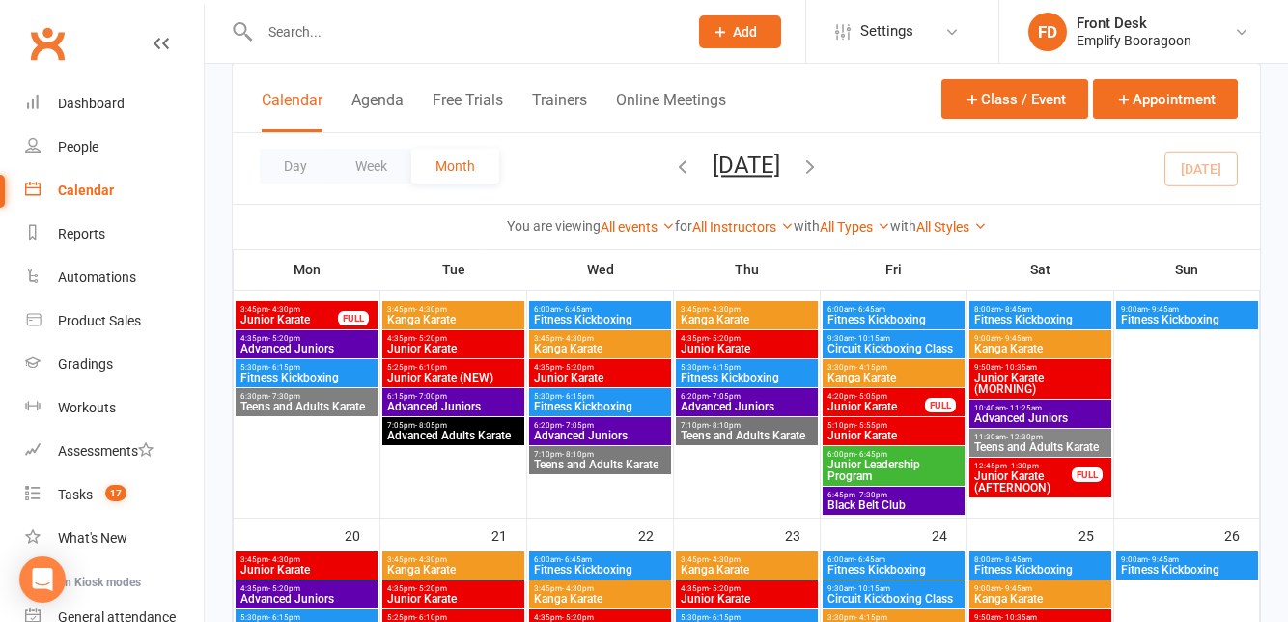
click at [425, 595] on span "Junior Karate" at bounding box center [453, 599] width 134 height 12
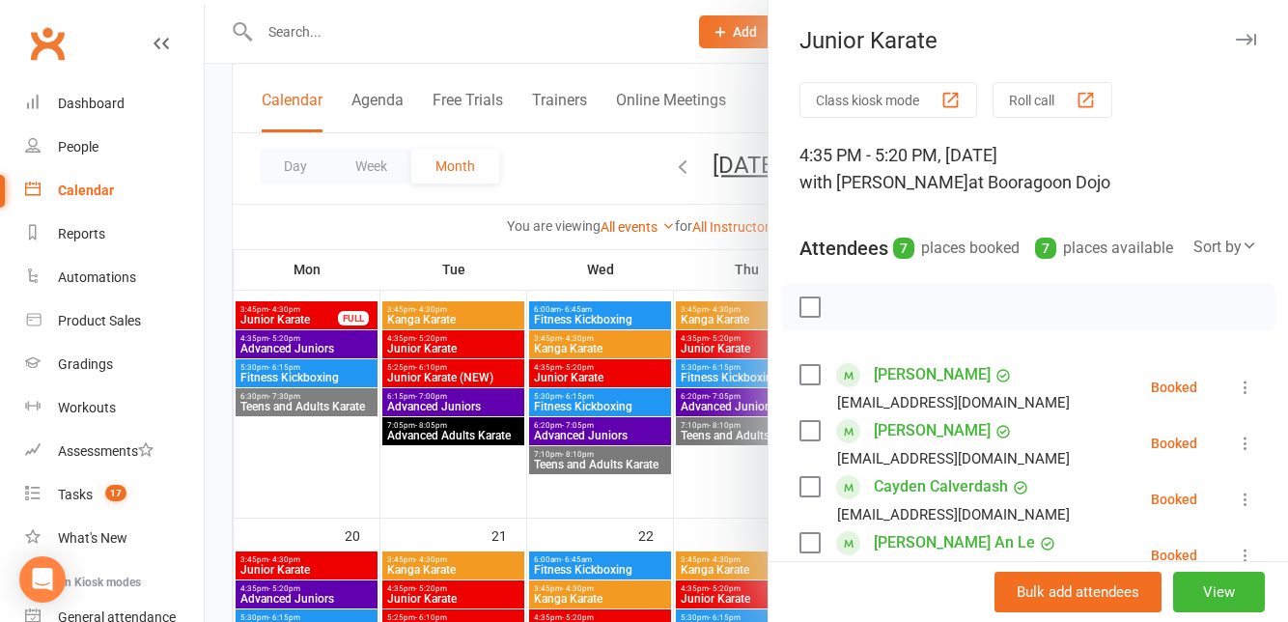
click at [383, 423] on div at bounding box center [746, 311] width 1083 height 622
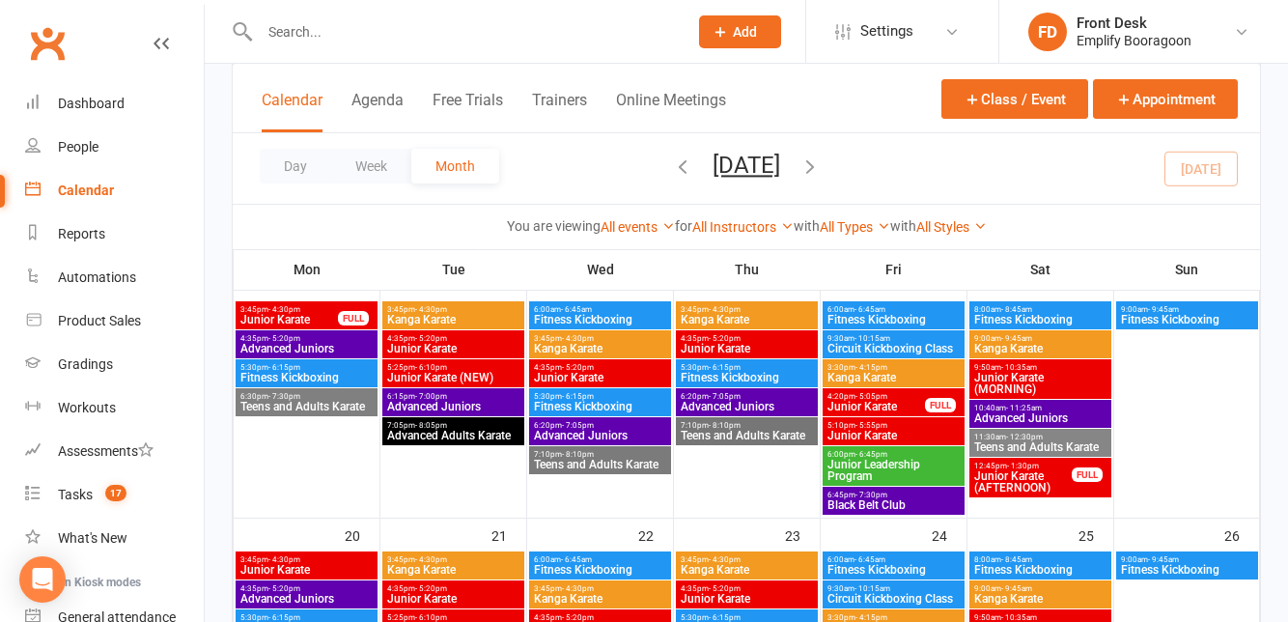
click at [405, 376] on span "Junior Karate (NEW)" at bounding box center [453, 378] width 134 height 12
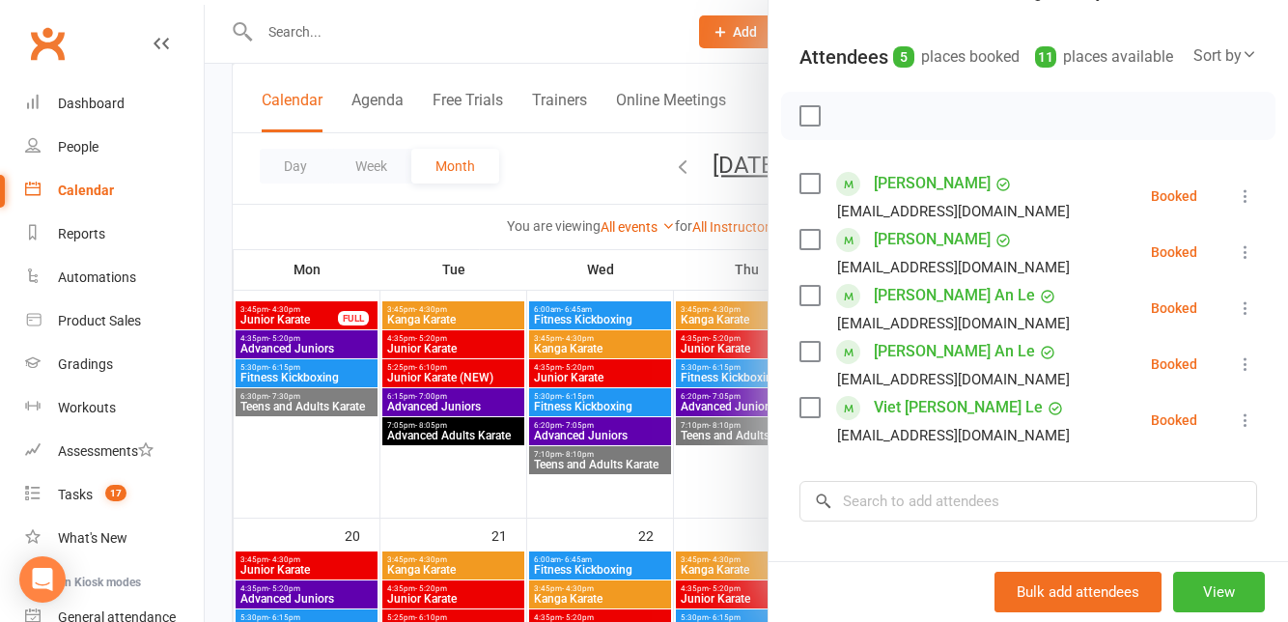
scroll to position [192, 0]
click at [366, 388] on div at bounding box center [746, 311] width 1083 height 622
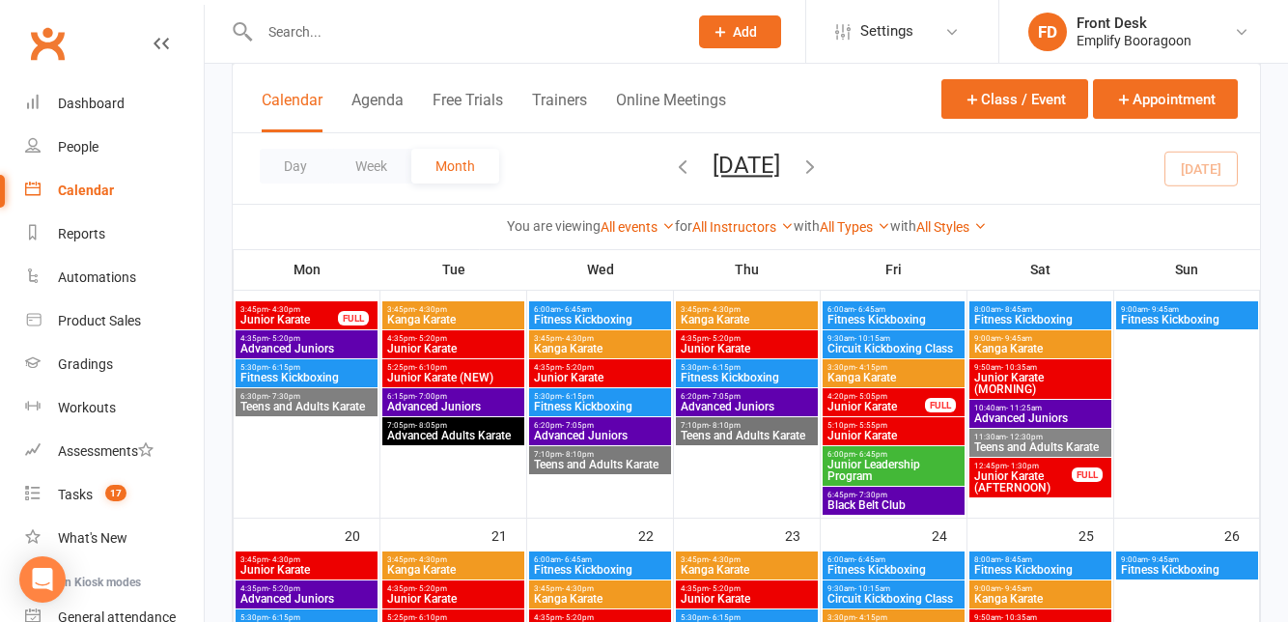
click at [398, 406] on span "Advanced Juniors" at bounding box center [453, 407] width 134 height 12
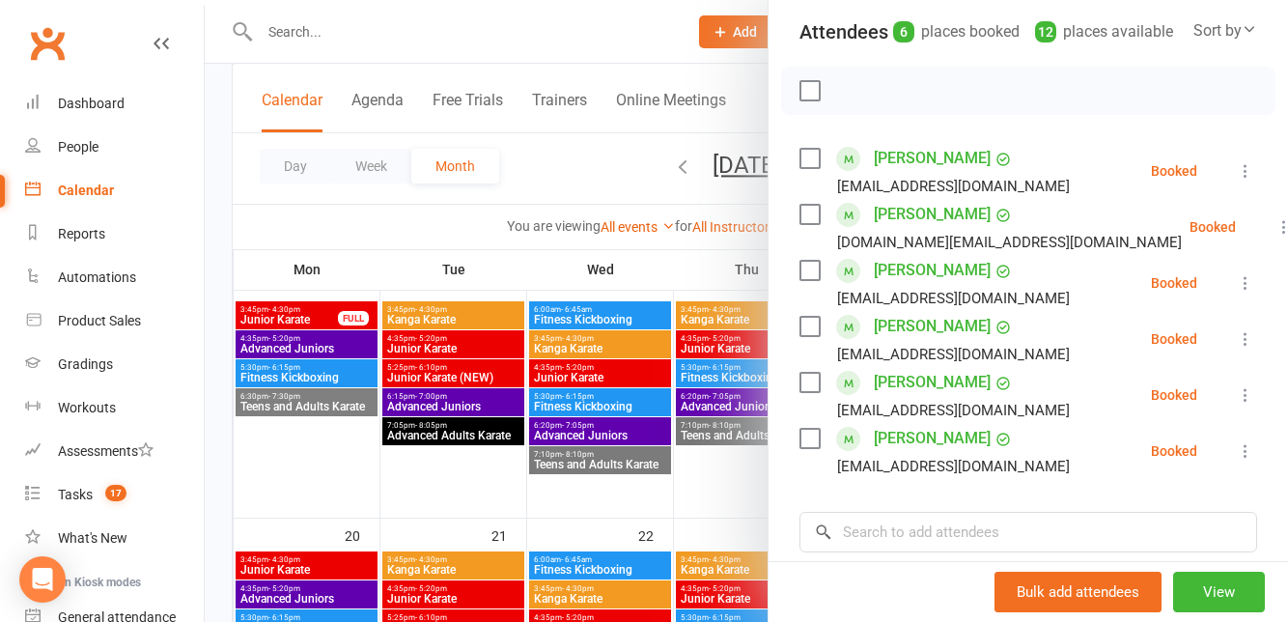
scroll to position [220, 0]
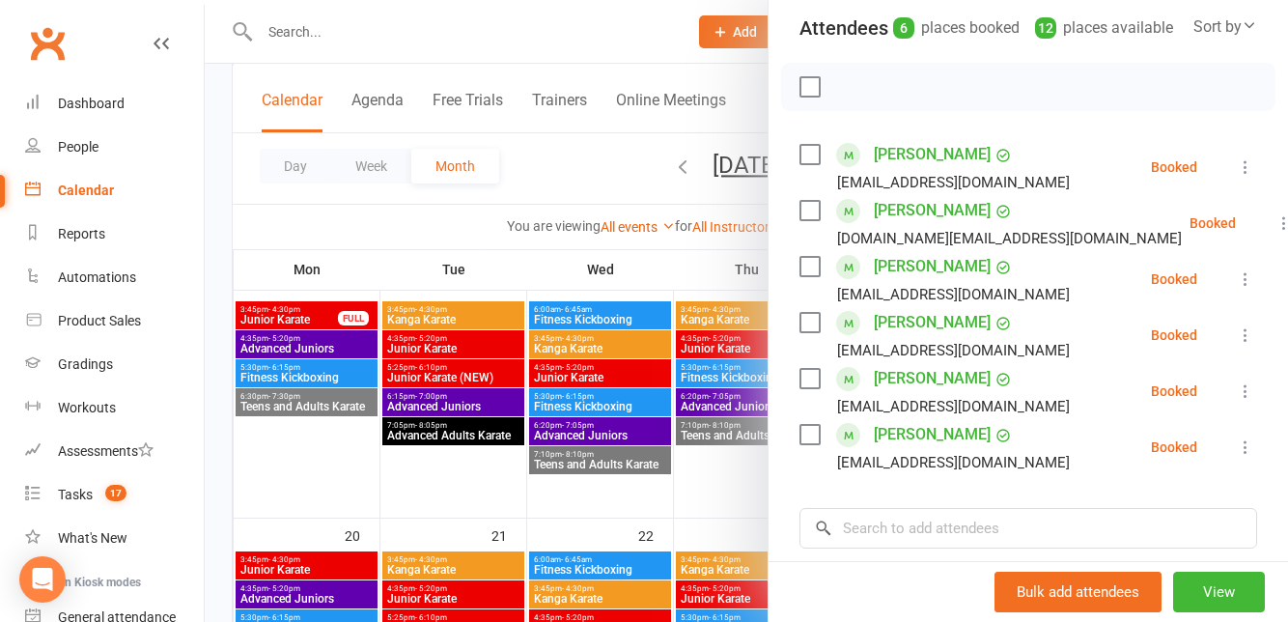
click at [342, 386] on div at bounding box center [746, 311] width 1083 height 622
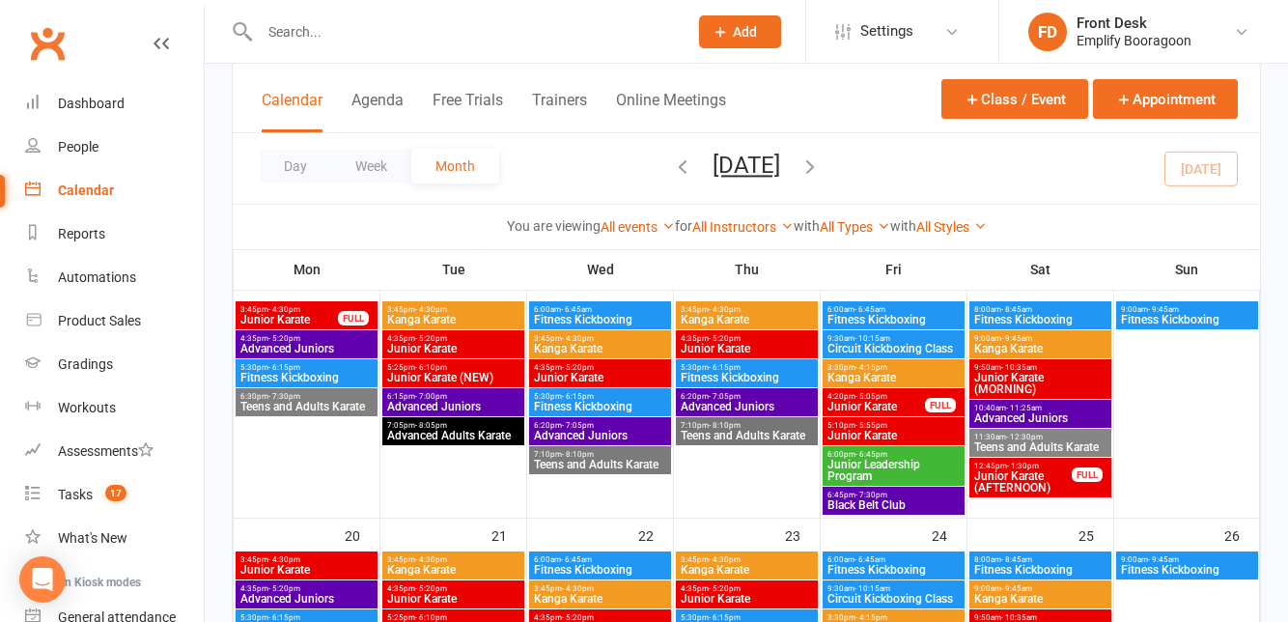
click at [405, 431] on span "Advanced Adults Karate" at bounding box center [453, 436] width 134 height 12
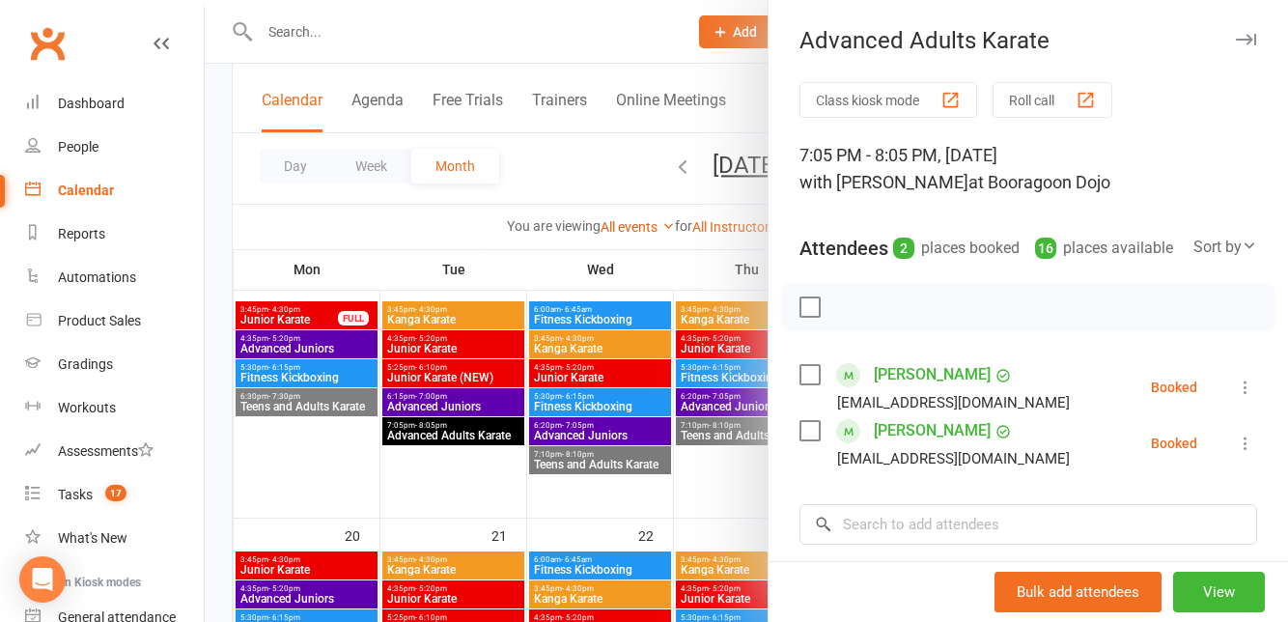
click at [351, 363] on div at bounding box center [746, 311] width 1083 height 622
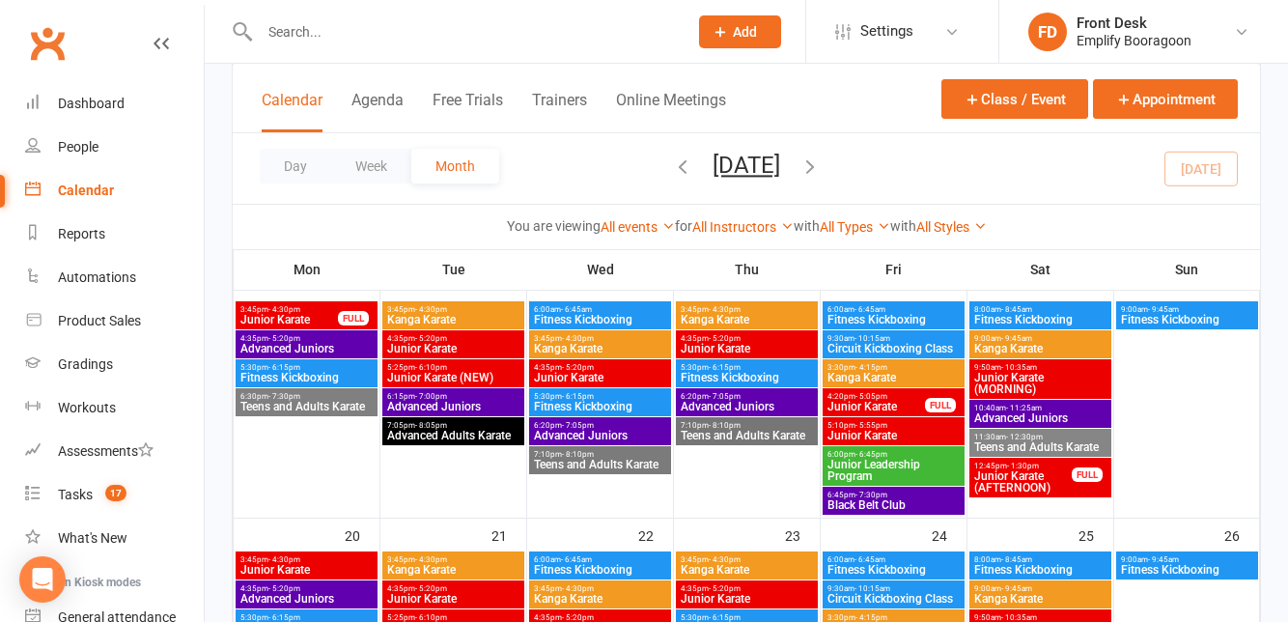
click at [548, 385] on div "4:35pm - 5:20pm Junior Karate" at bounding box center [600, 373] width 142 height 28
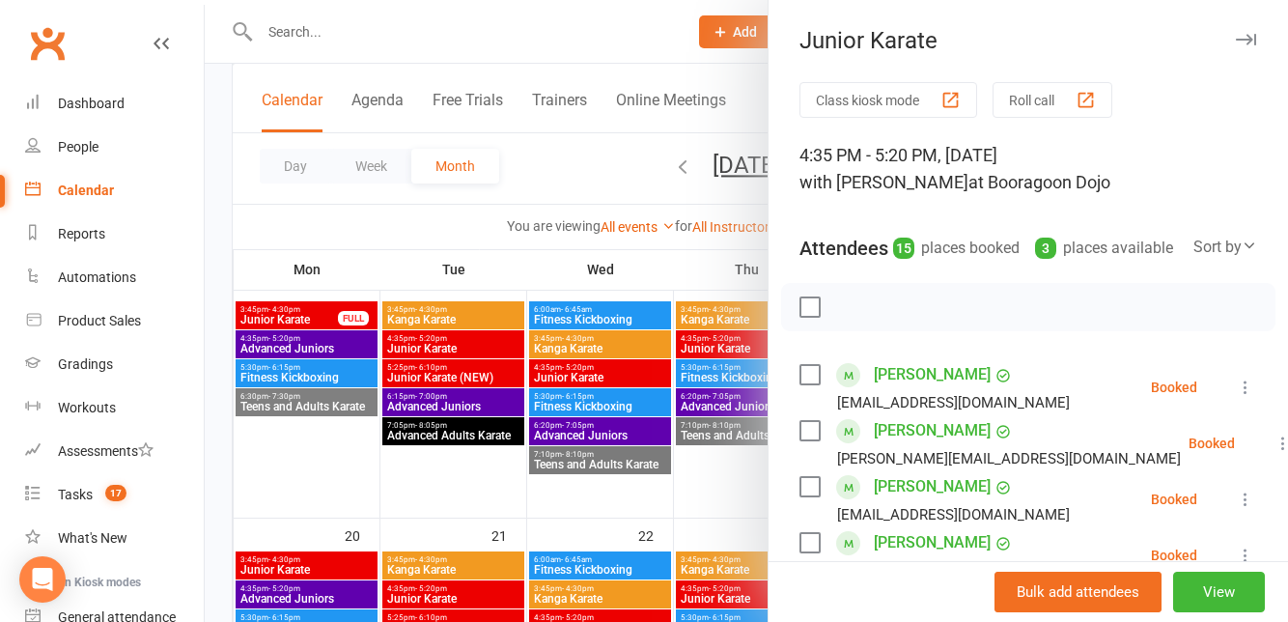
click at [429, 407] on div at bounding box center [746, 311] width 1083 height 622
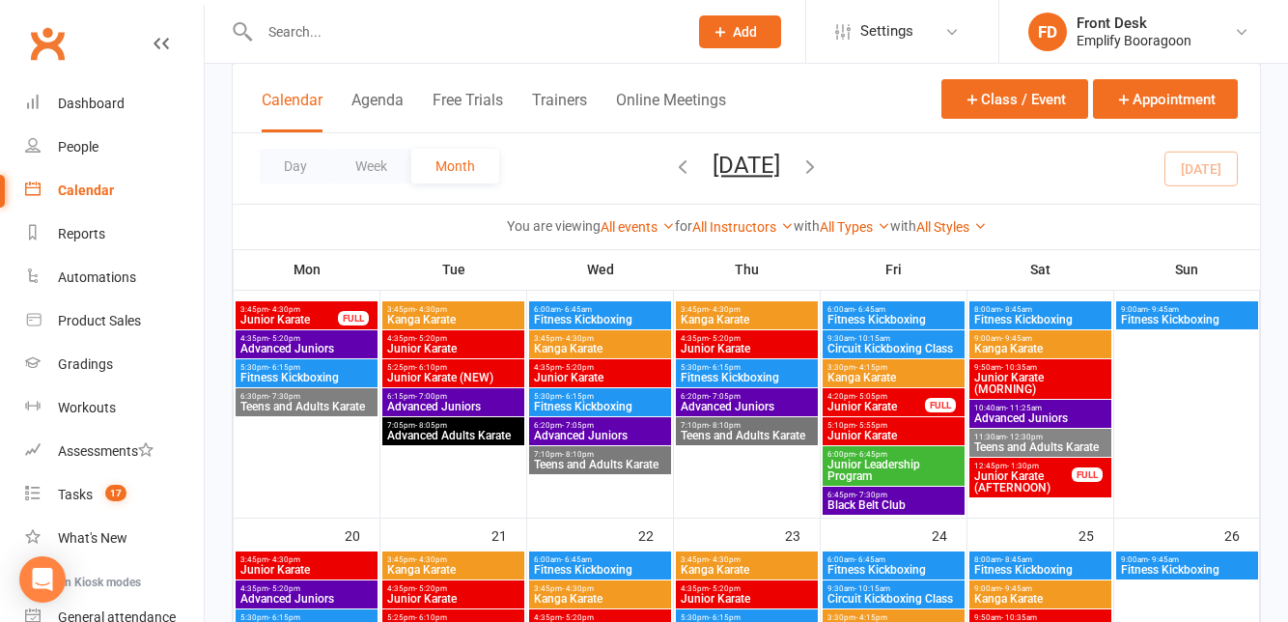
click at [543, 353] on div "3:45pm - 4:30pm Kanga Karate" at bounding box center [600, 344] width 142 height 28
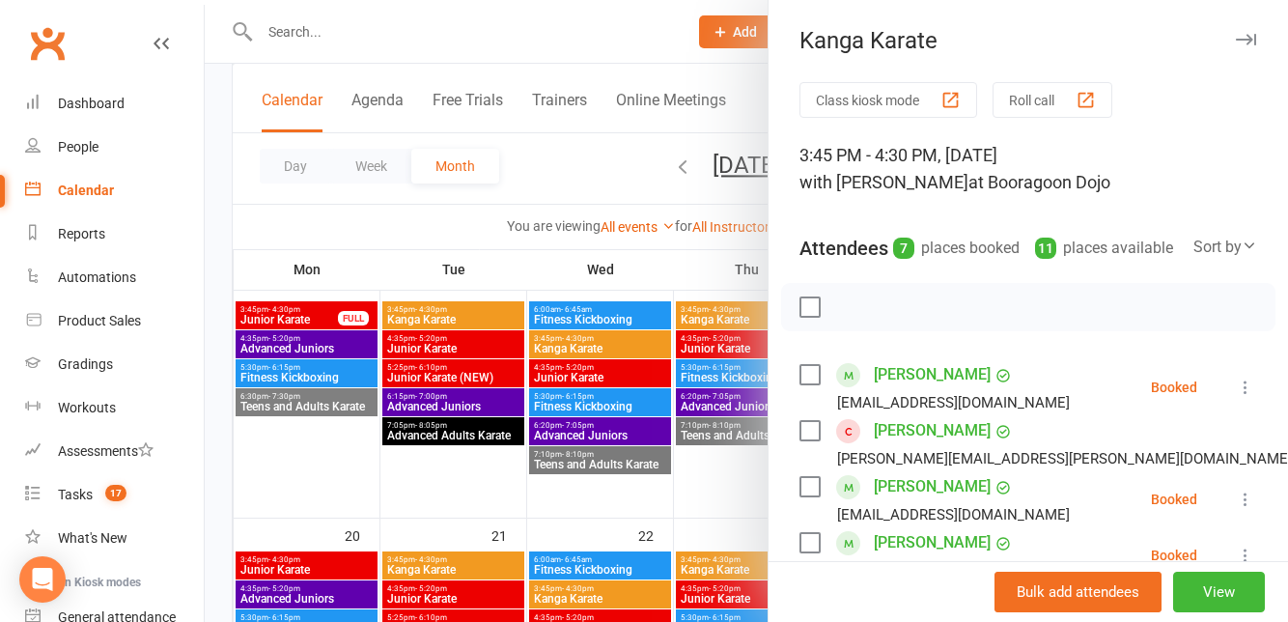
click at [387, 398] on div at bounding box center [746, 311] width 1083 height 622
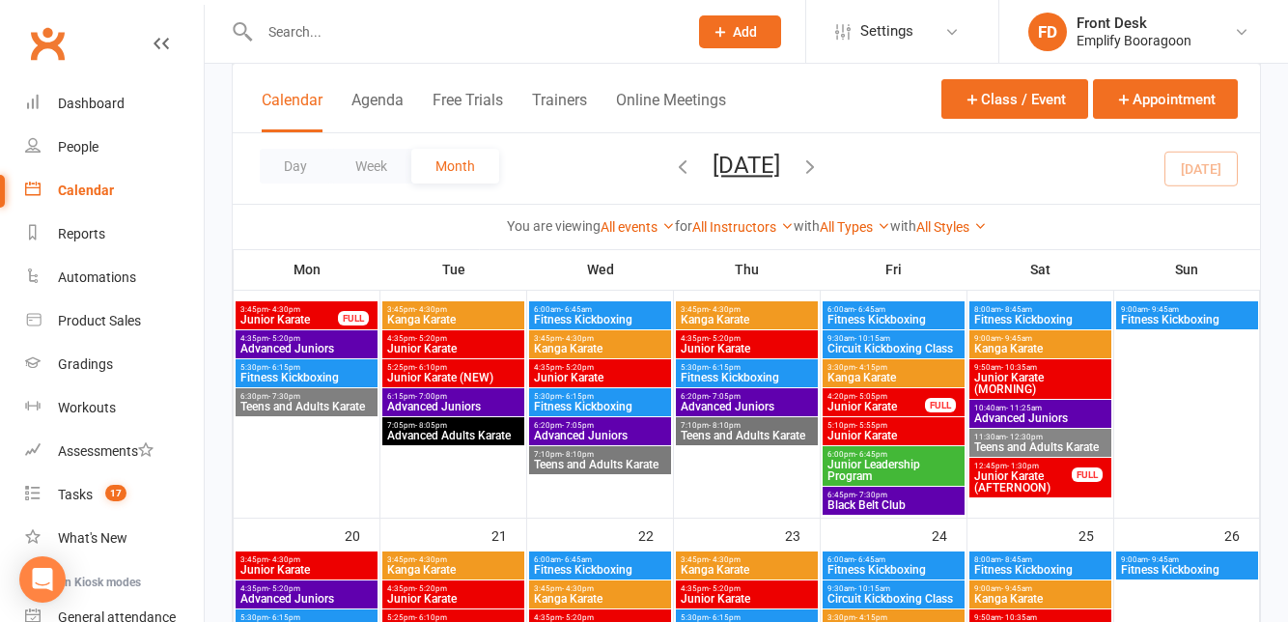
click at [540, 443] on div "6:20pm - 7:05pm Advanced Juniors" at bounding box center [600, 431] width 142 height 28
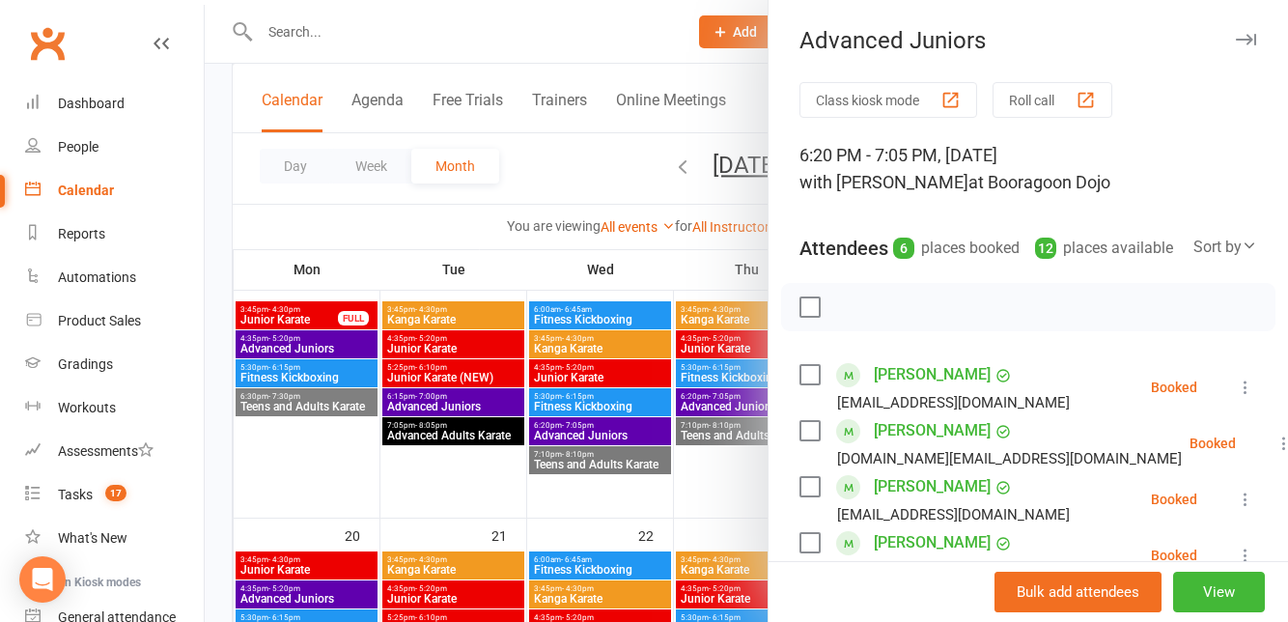
click at [457, 390] on div at bounding box center [746, 311] width 1083 height 622
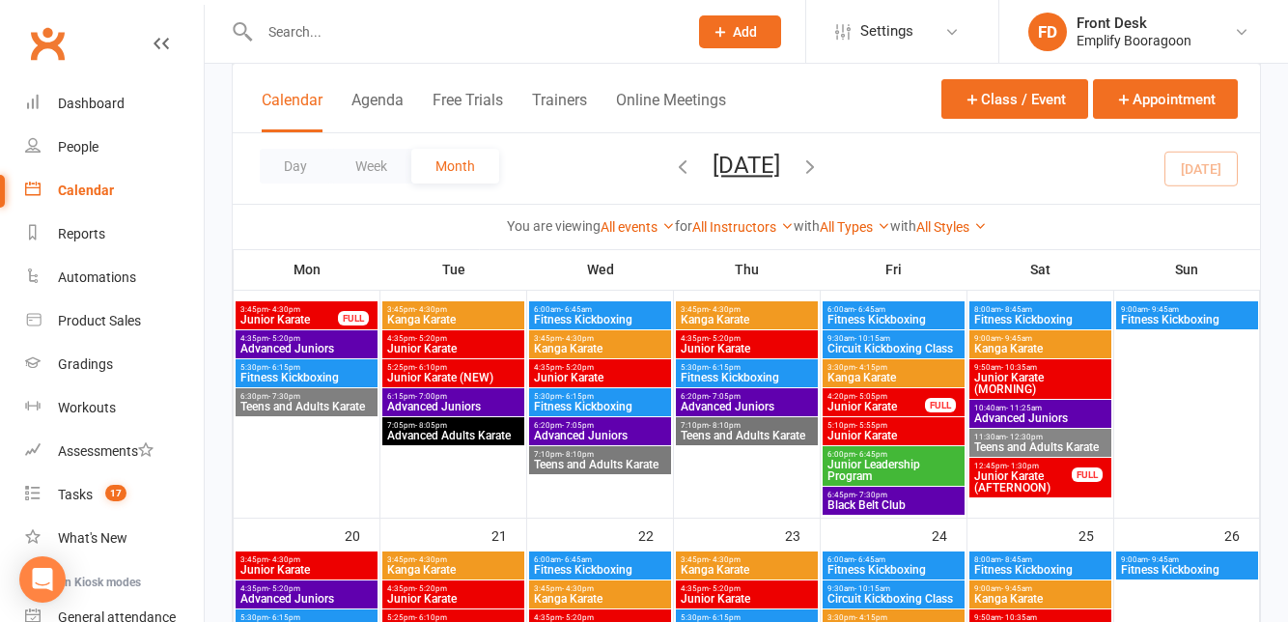
click at [788, 311] on span "3:45pm - 4:30pm" at bounding box center [747, 309] width 134 height 9
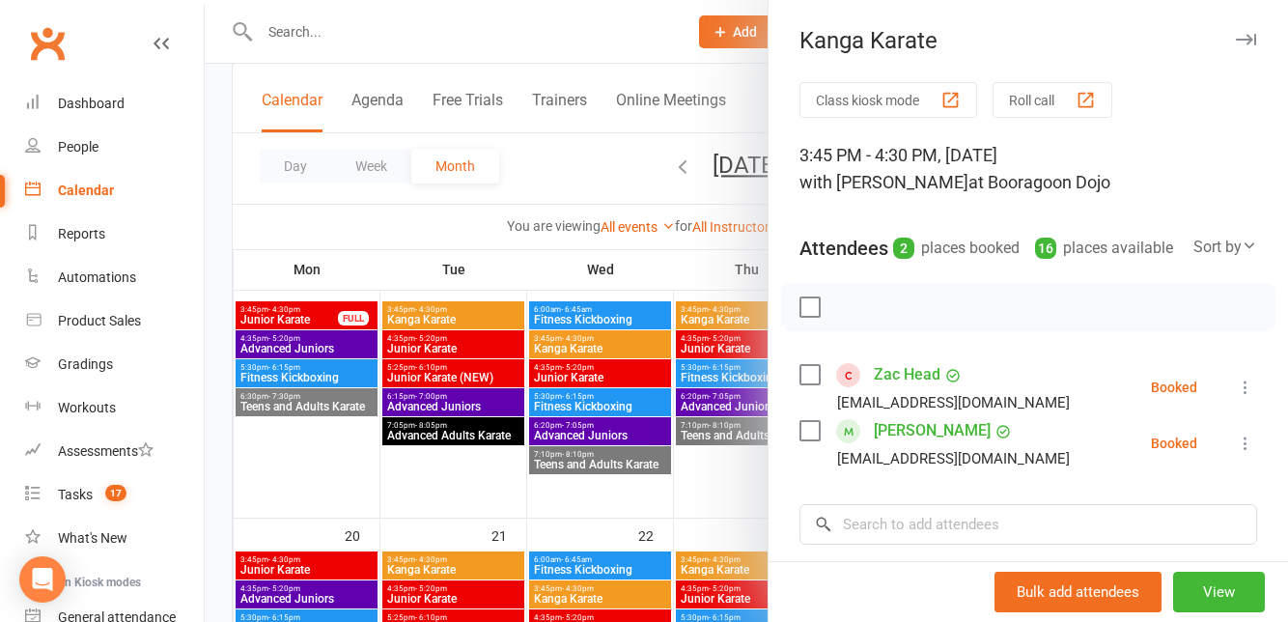
click at [353, 405] on div at bounding box center [746, 311] width 1083 height 622
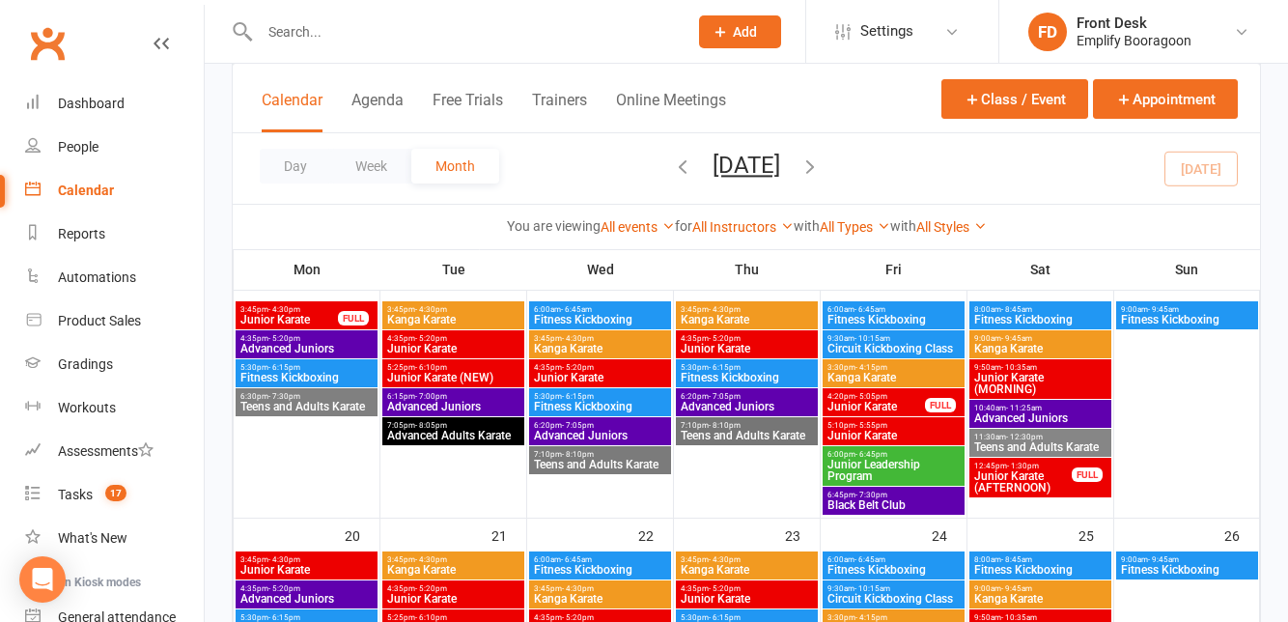
click at [770, 348] on span "Junior Karate" at bounding box center [747, 349] width 134 height 12
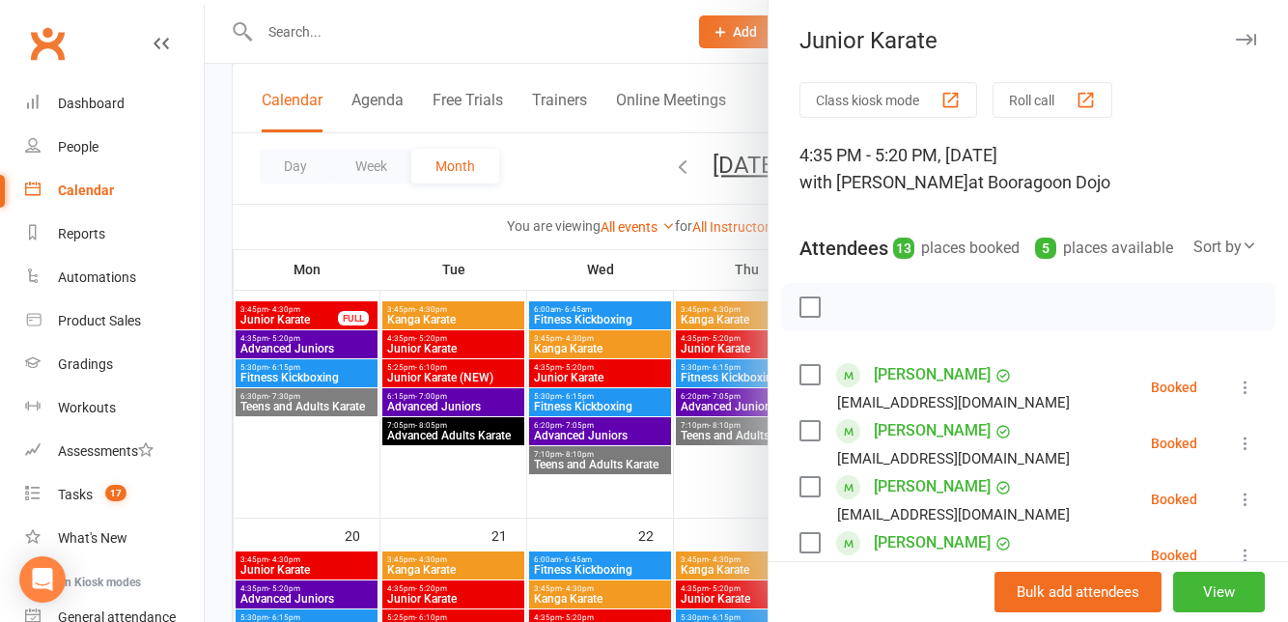
click at [311, 392] on div at bounding box center [746, 311] width 1083 height 622
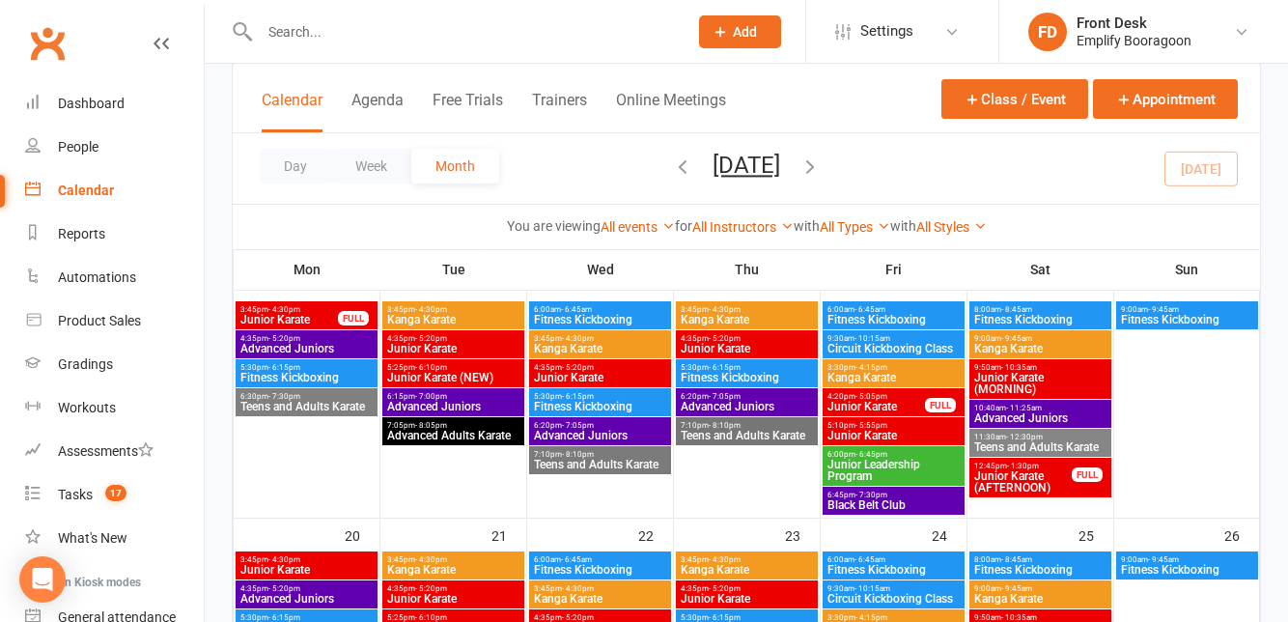
click at [908, 398] on span "4:20pm - 5:05pm" at bounding box center [875, 396] width 99 height 9
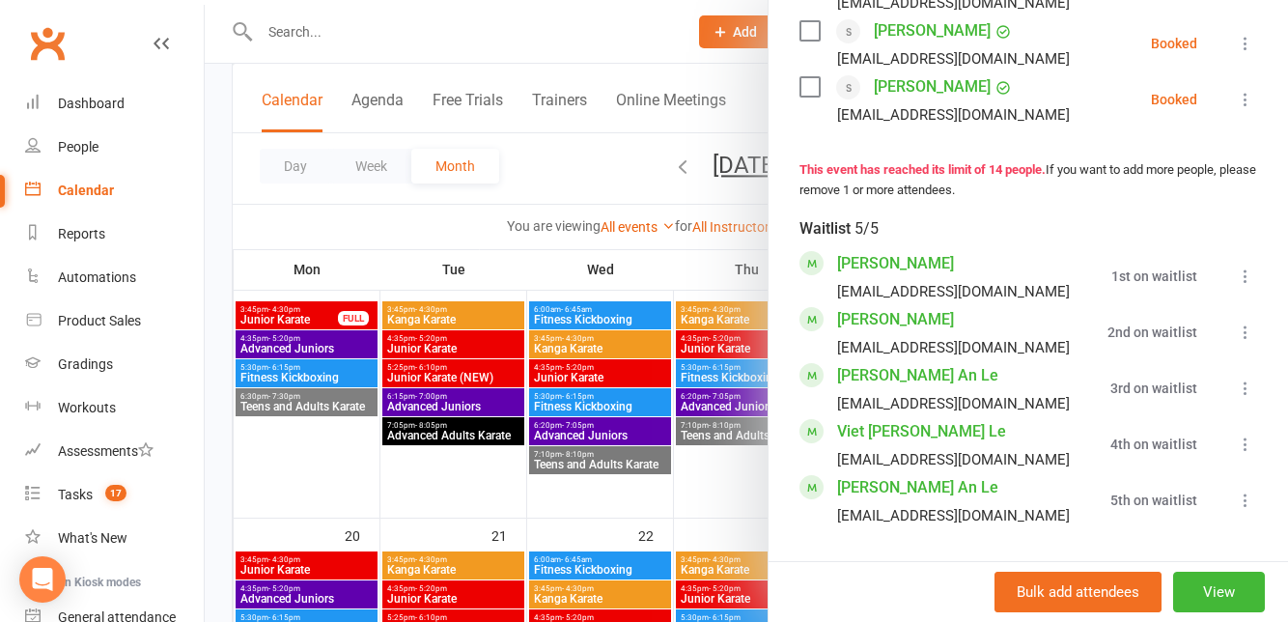
scroll to position [1106, 0]
click at [363, 394] on div at bounding box center [746, 311] width 1083 height 622
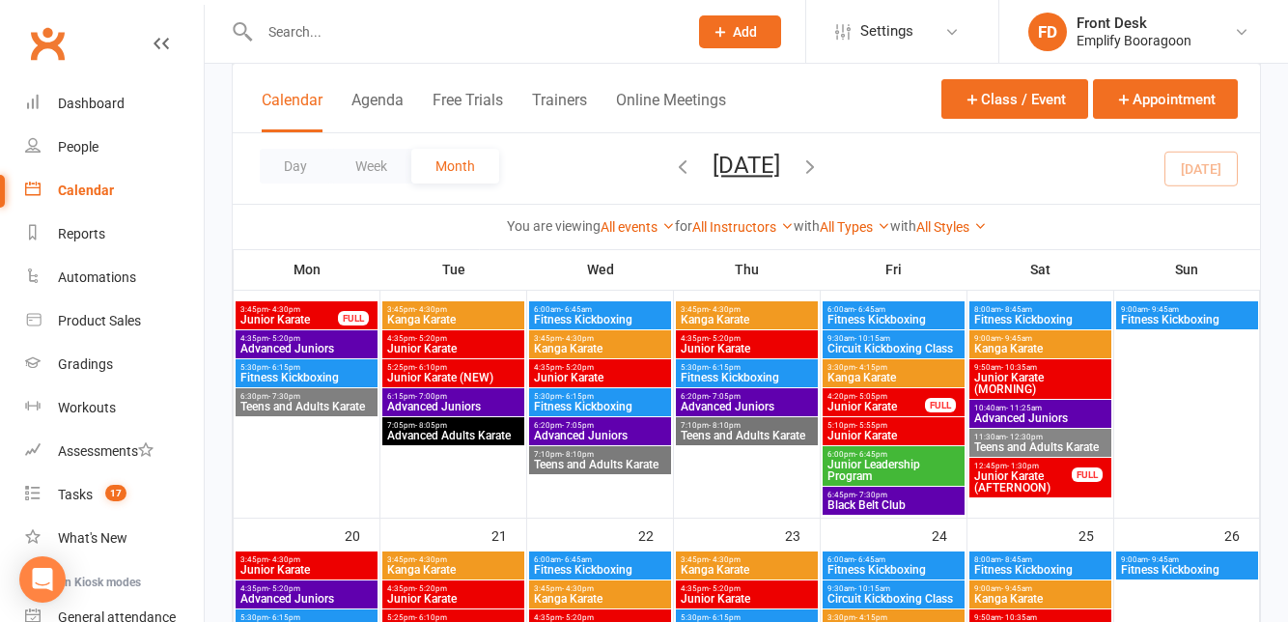
click at [937, 437] on span "Junior Karate" at bounding box center [893, 436] width 134 height 12
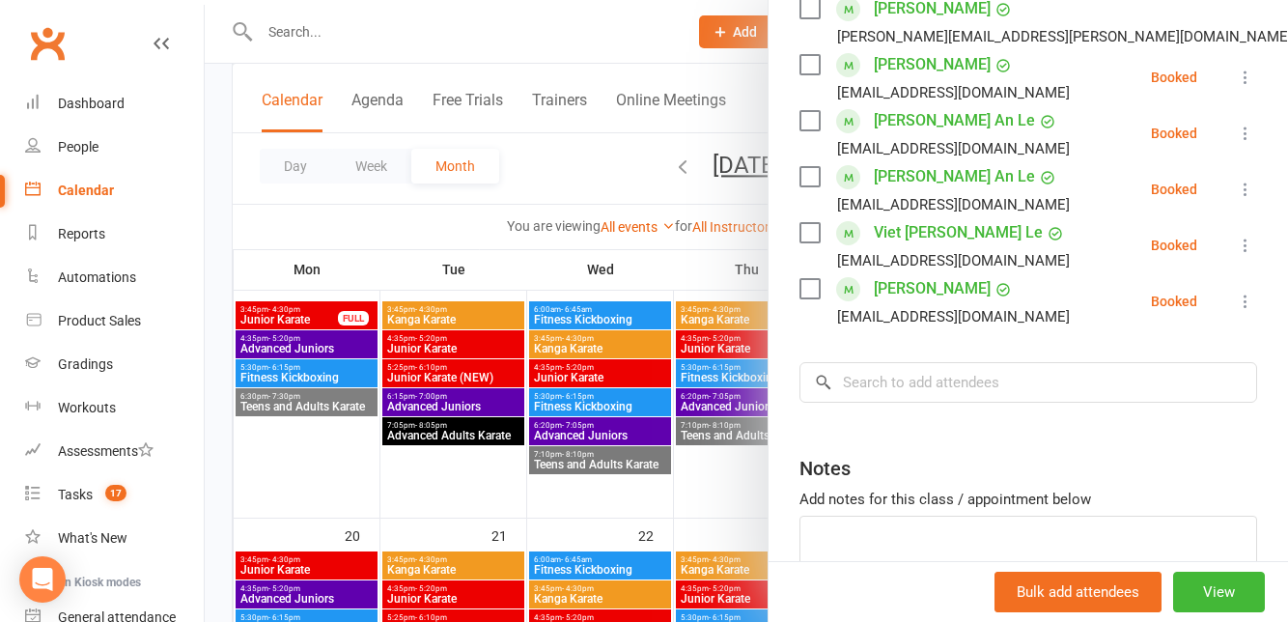
scroll to position [398, 0]
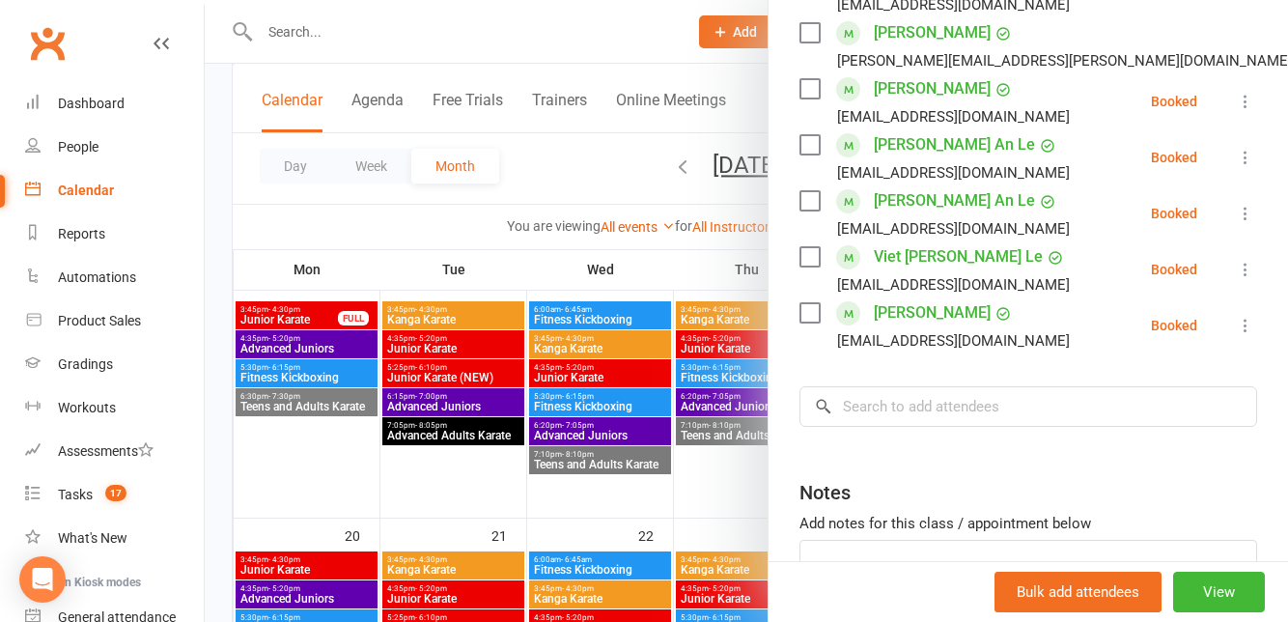
click at [372, 401] on div at bounding box center [746, 311] width 1083 height 622
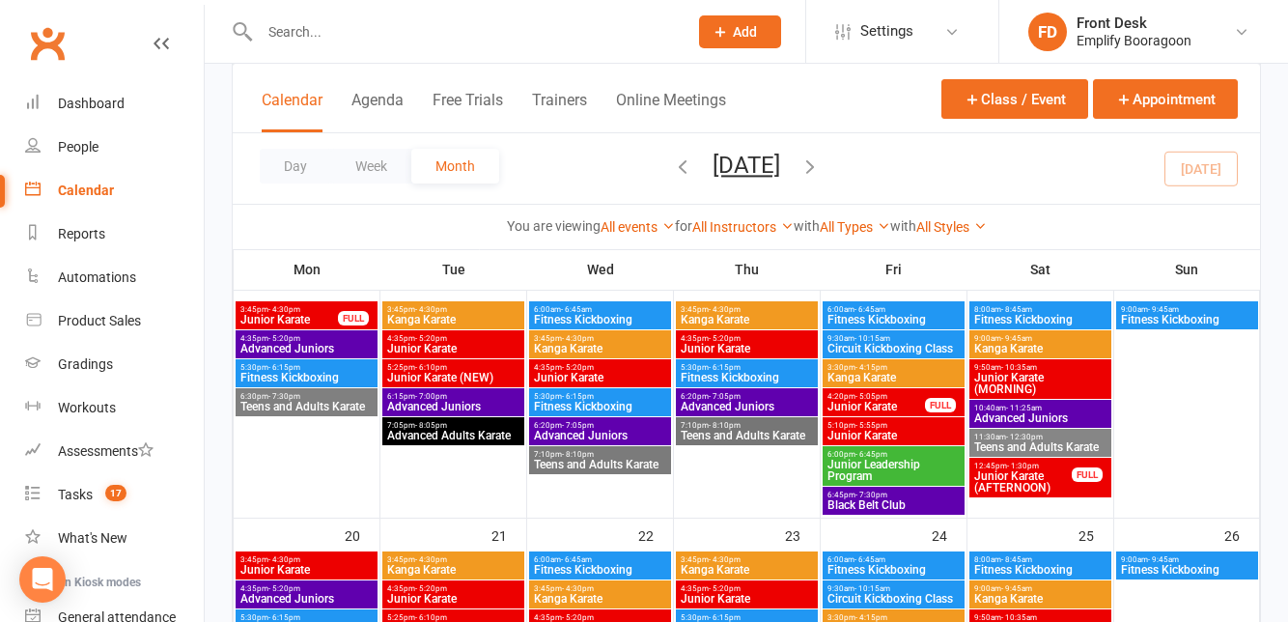
click at [923, 415] on div at bounding box center [894, 409] width 142 height 214
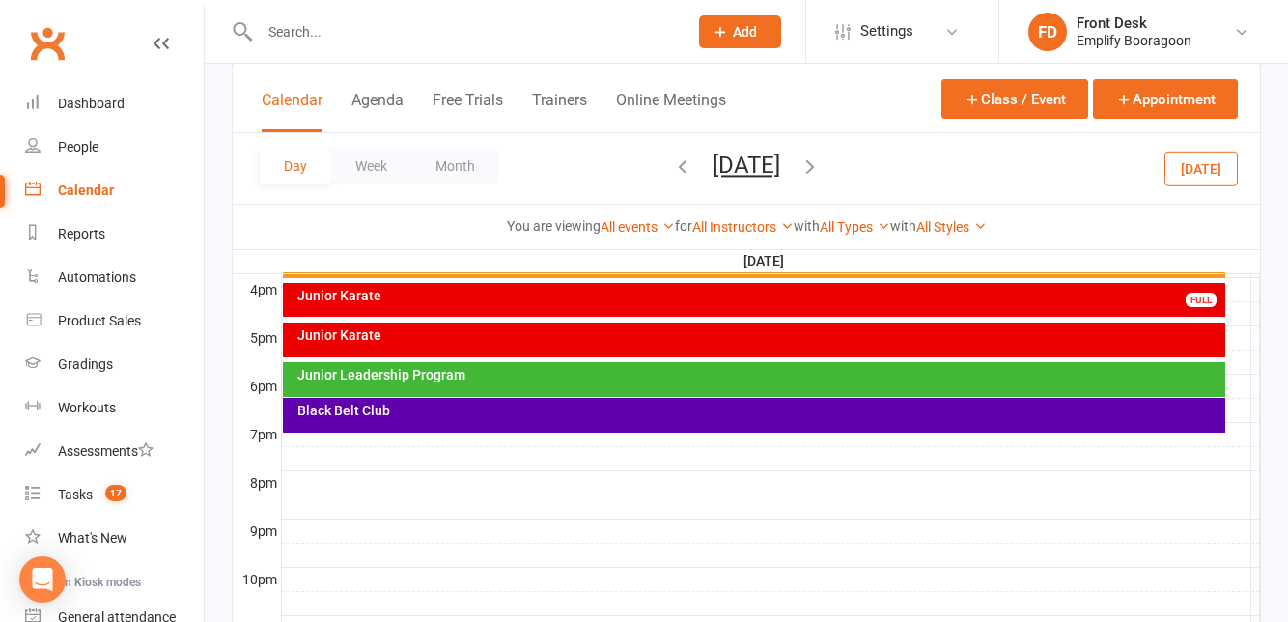
scroll to position [850, 0]
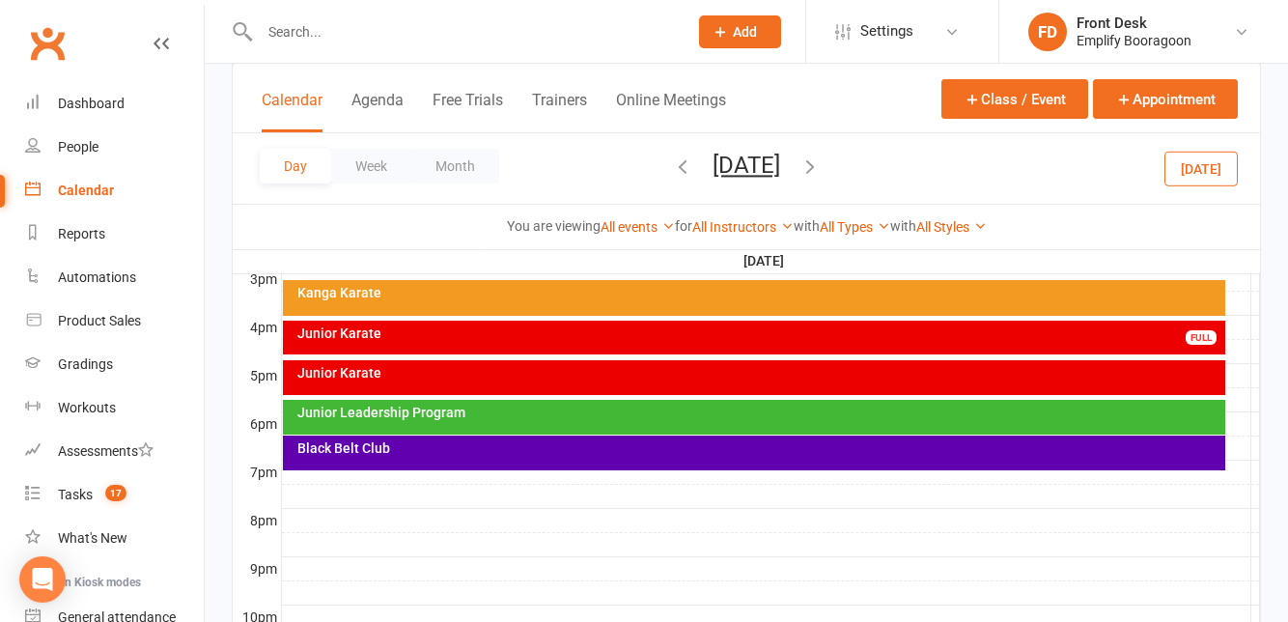
click at [1176, 348] on div "Junior Karate FULL" at bounding box center [753, 338] width 941 height 34
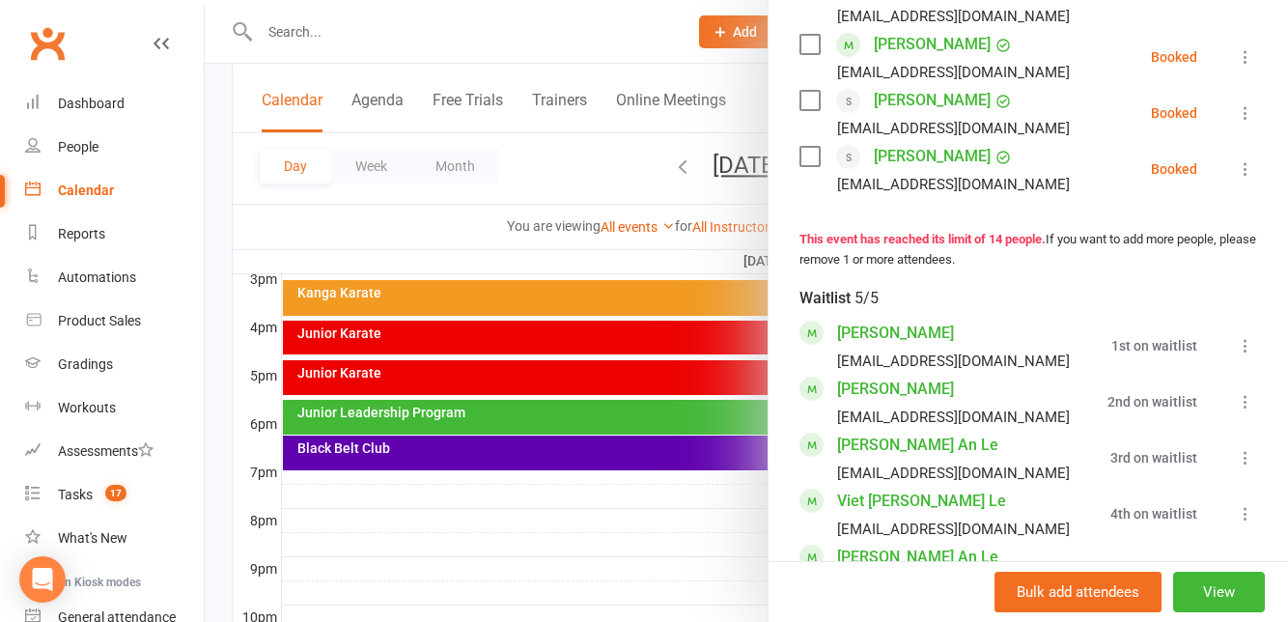
scroll to position [1038, 0]
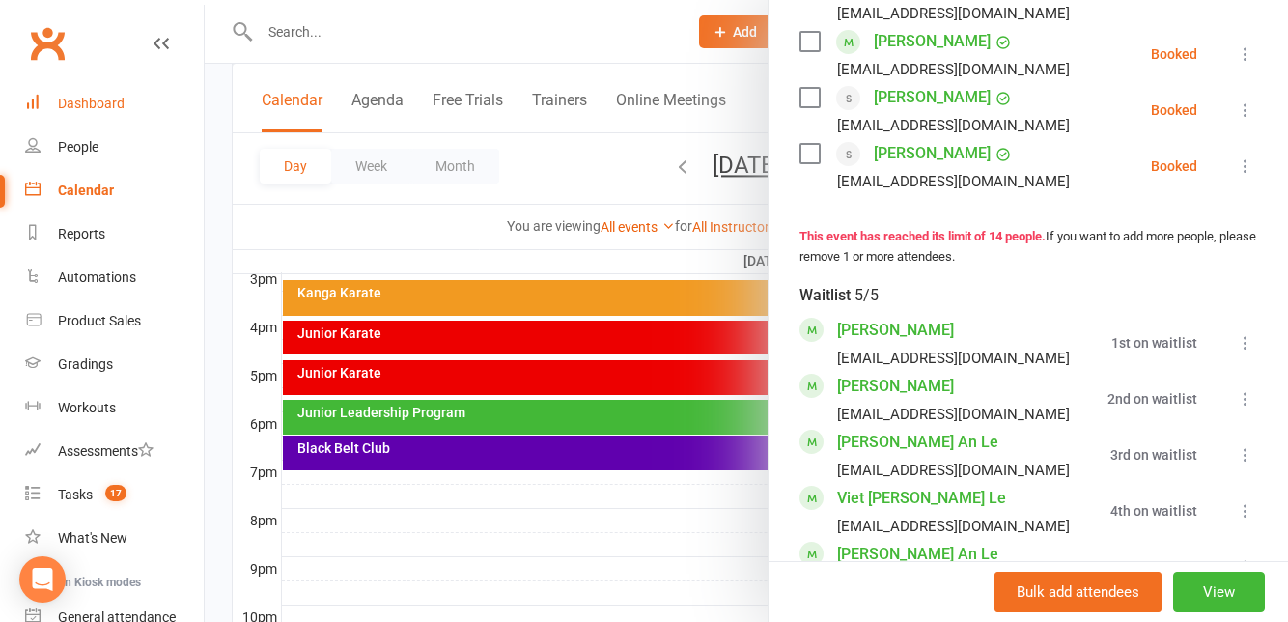
click at [73, 121] on link "Dashboard" at bounding box center [114, 103] width 179 height 43
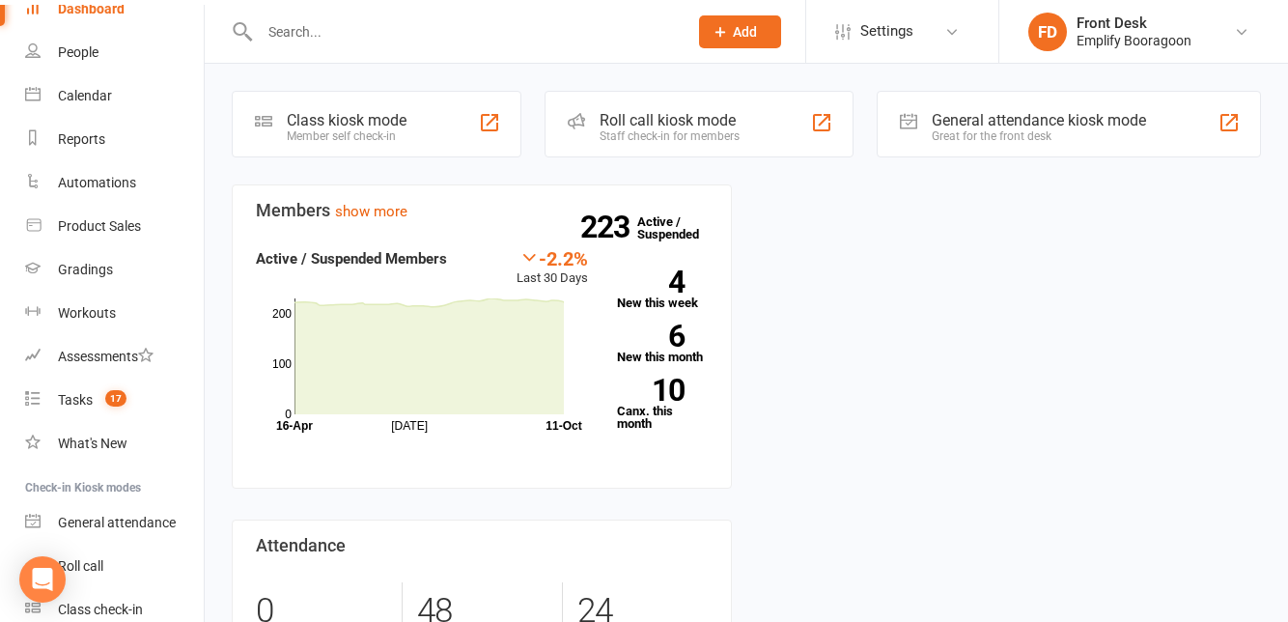
scroll to position [92, 0]
click at [56, 302] on link "Workouts" at bounding box center [114, 315] width 179 height 43
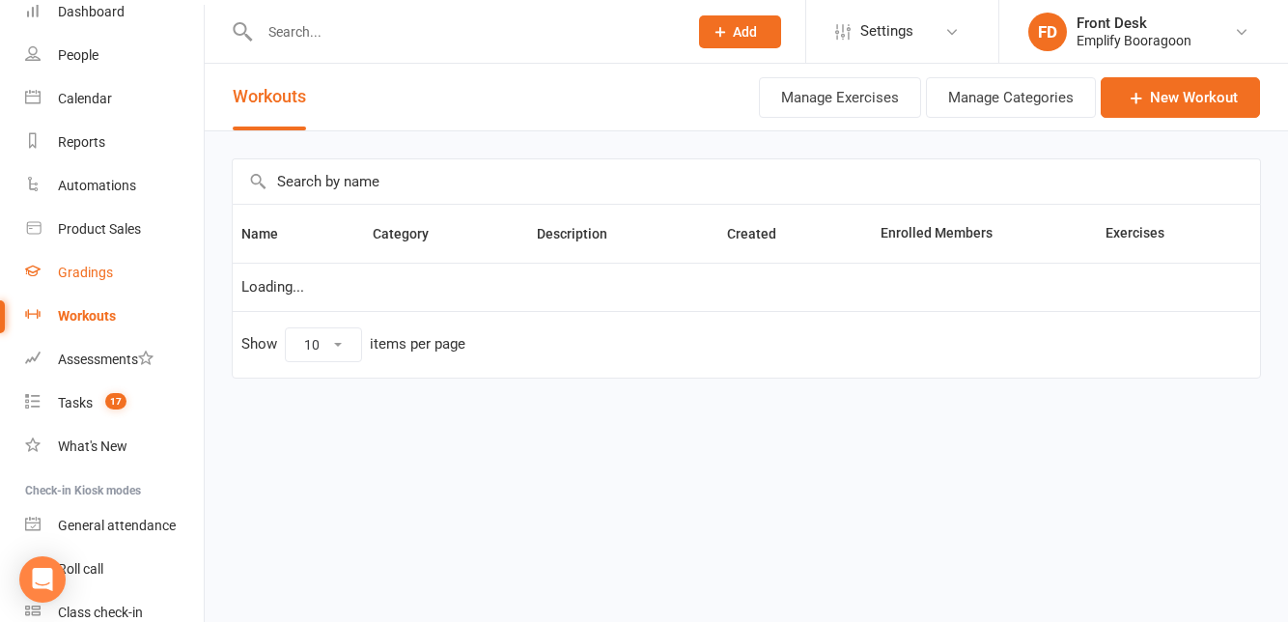
click at [36, 272] on icon at bounding box center [32, 270] width 15 height 15
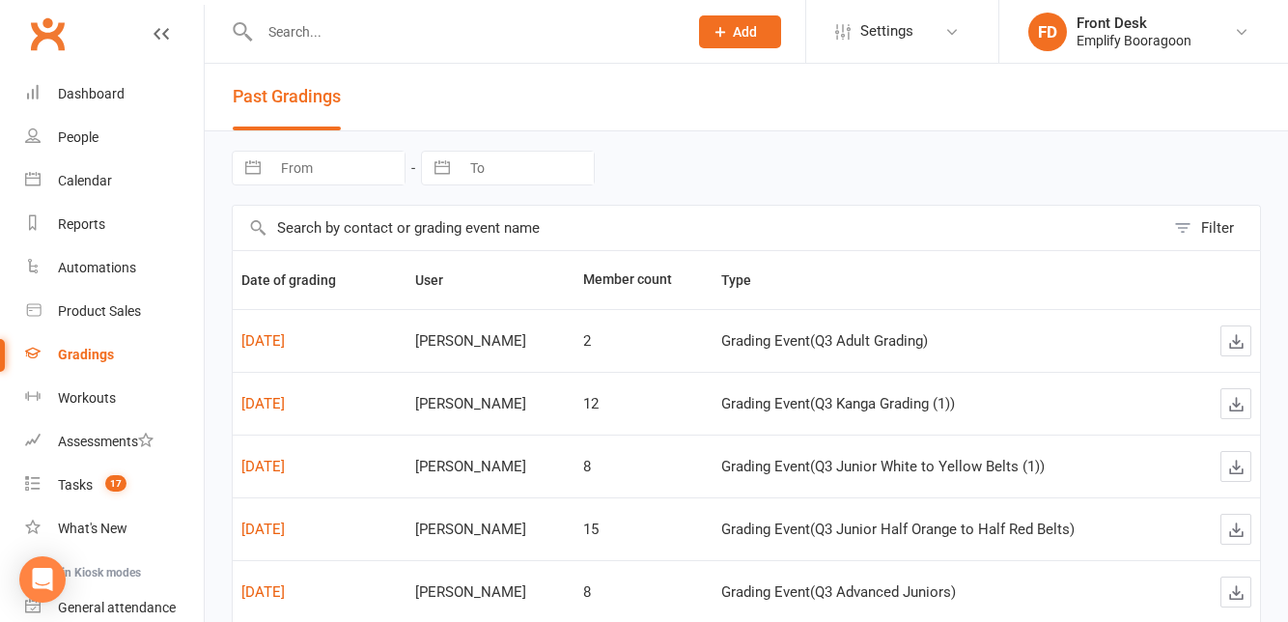
scroll to position [10, 0]
click at [52, 91] on link "Dashboard" at bounding box center [114, 93] width 179 height 43
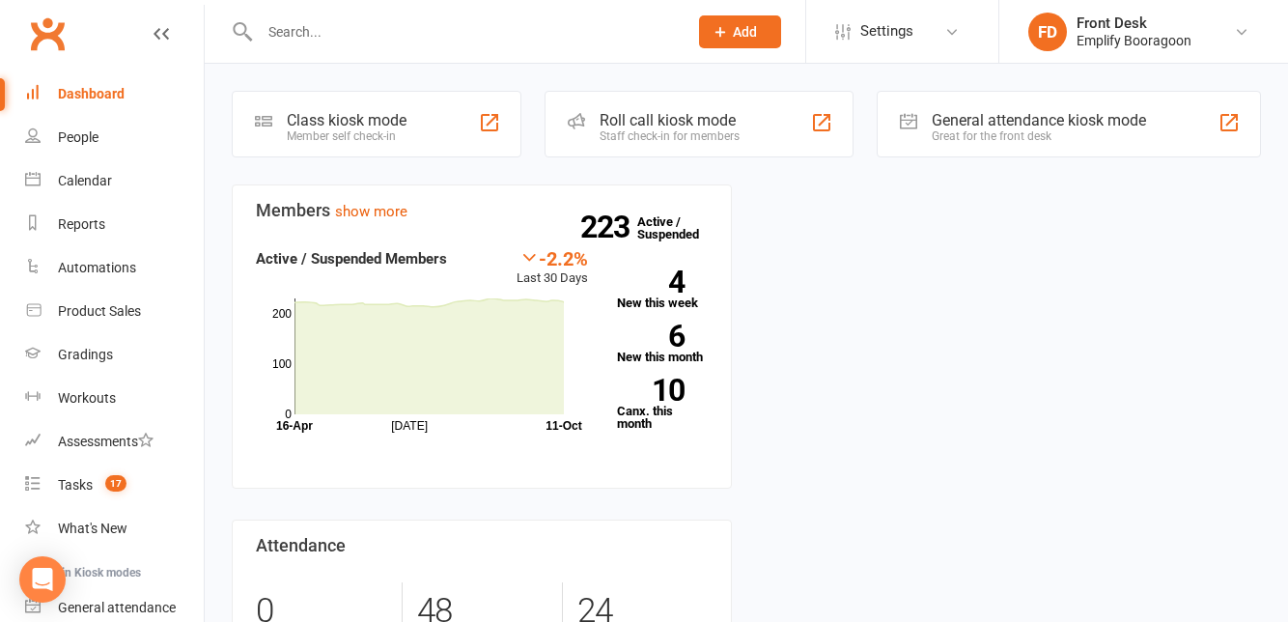
click at [946, 31] on icon at bounding box center [951, 31] width 15 height 15
click at [1155, 411] on div "Members show more -2.2% Last 30 Days Active / Suspended Members Jul Month 16-Ap…" at bounding box center [746, 505] width 1058 height 642
